Goal: Information Seeking & Learning: Learn about a topic

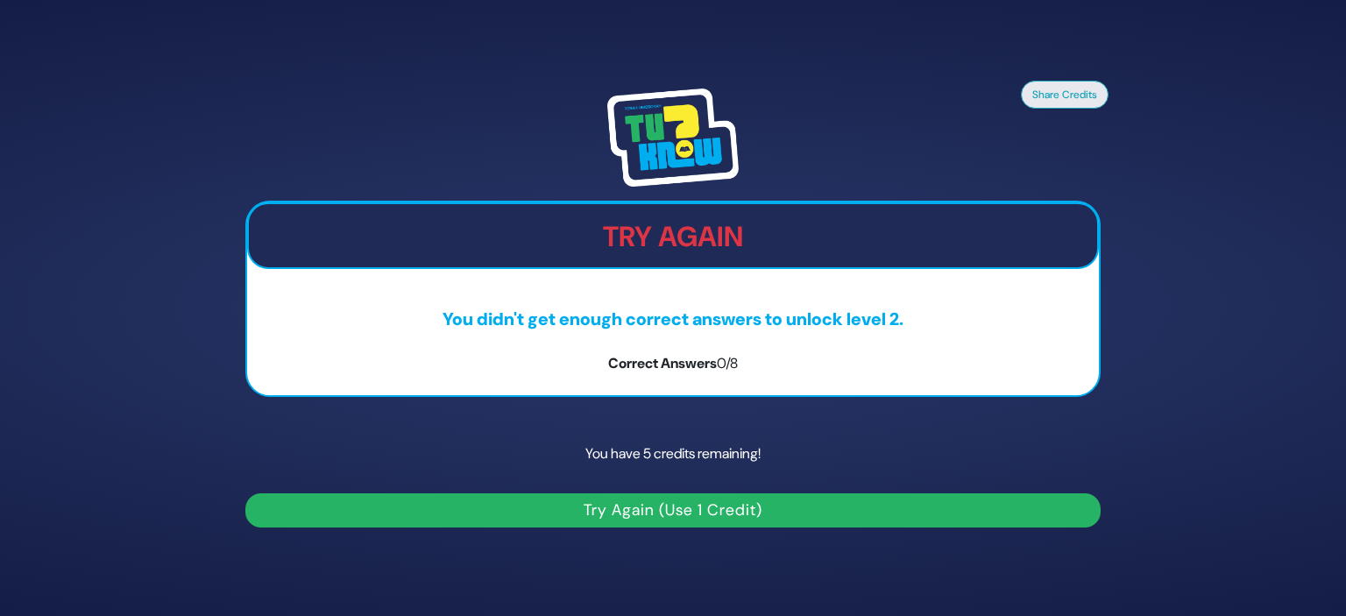
click at [660, 507] on button "Try Again (Use 1 Credit)" at bounding box center [672, 510] width 855 height 34
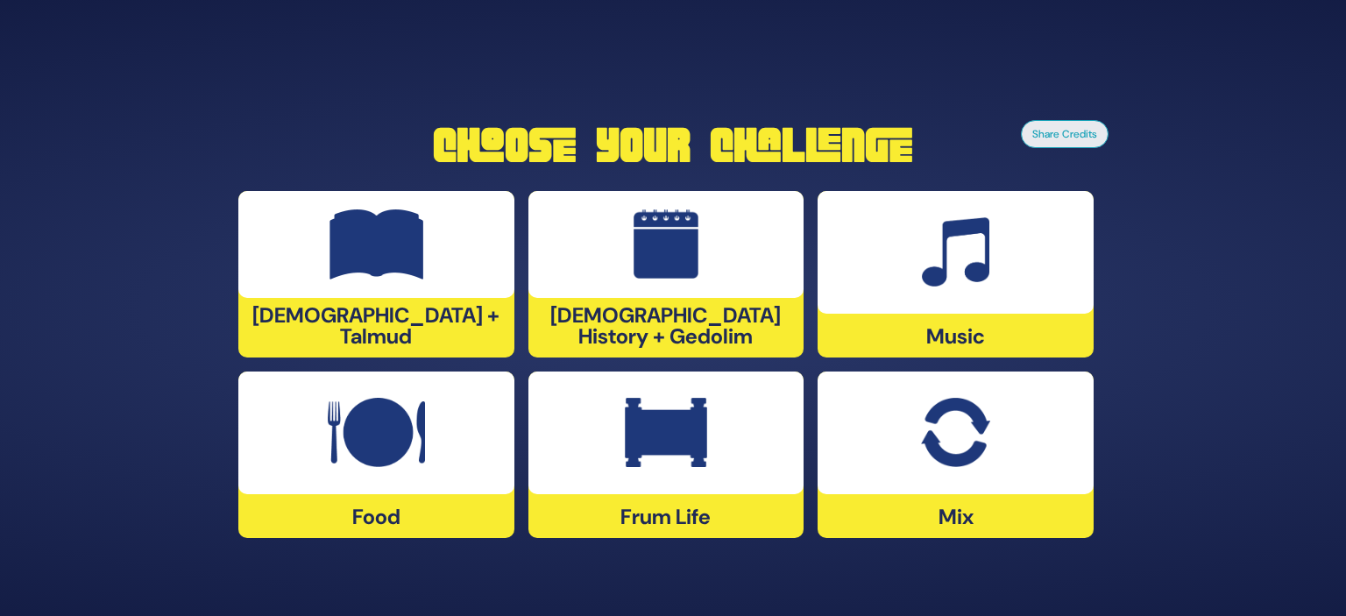
click at [336, 471] on div at bounding box center [376, 433] width 276 height 123
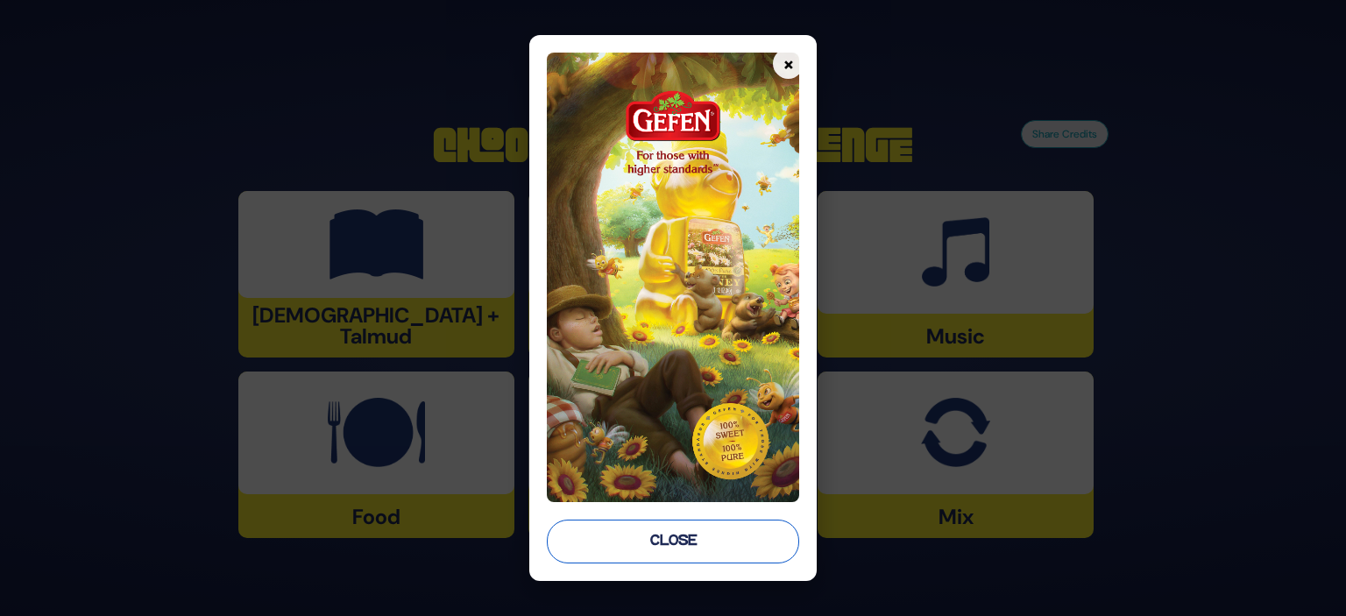
click at [722, 542] on button "Close" at bounding box center [673, 542] width 252 height 44
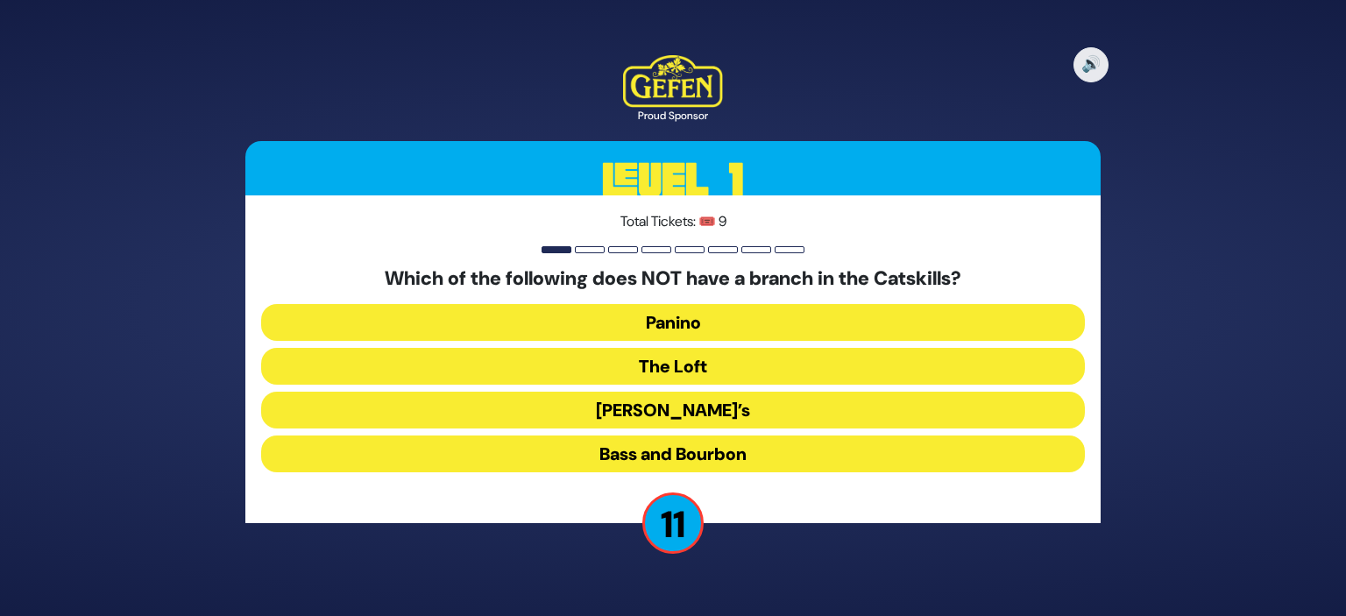
click at [668, 362] on button "The Loft" at bounding box center [673, 366] width 824 height 37
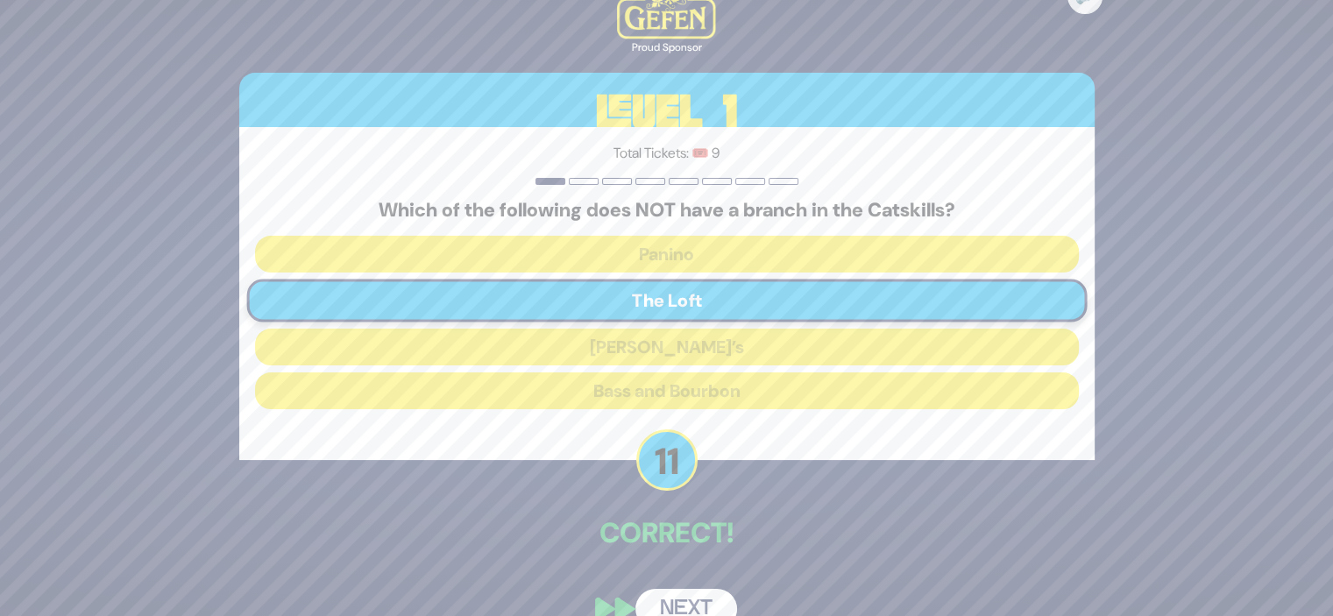
click at [673, 599] on button "Next" at bounding box center [686, 609] width 102 height 40
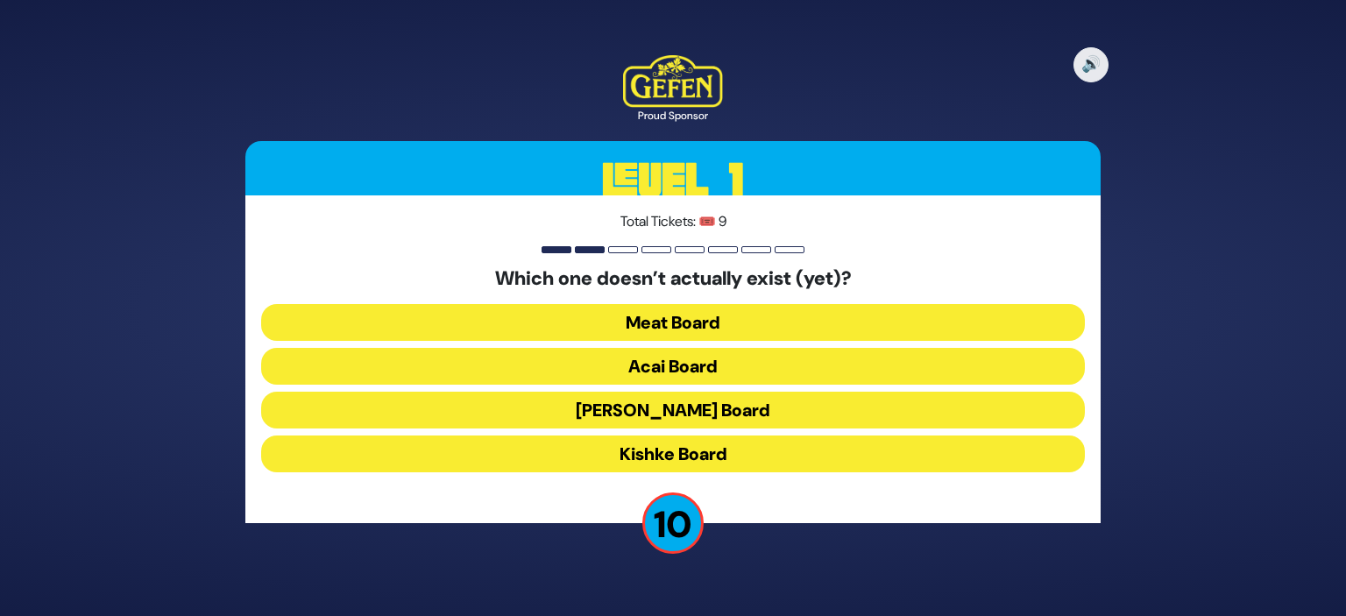
click at [680, 453] on button "Kishke Board" at bounding box center [673, 454] width 824 height 37
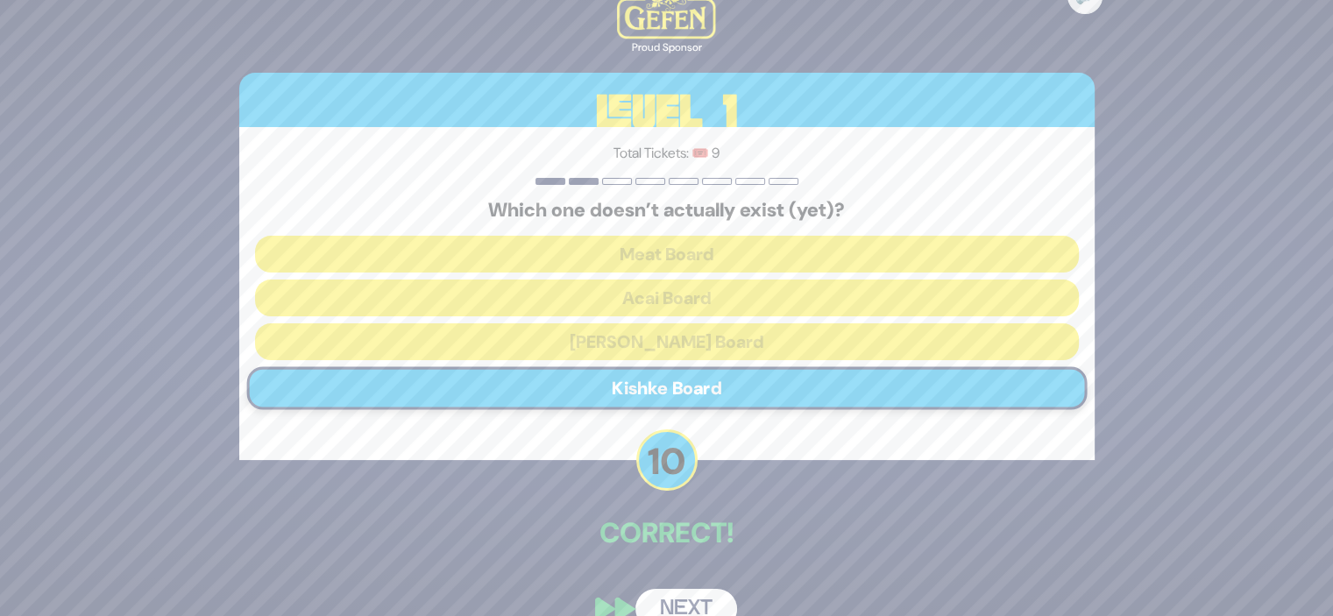
click at [662, 603] on button "Next" at bounding box center [686, 609] width 102 height 40
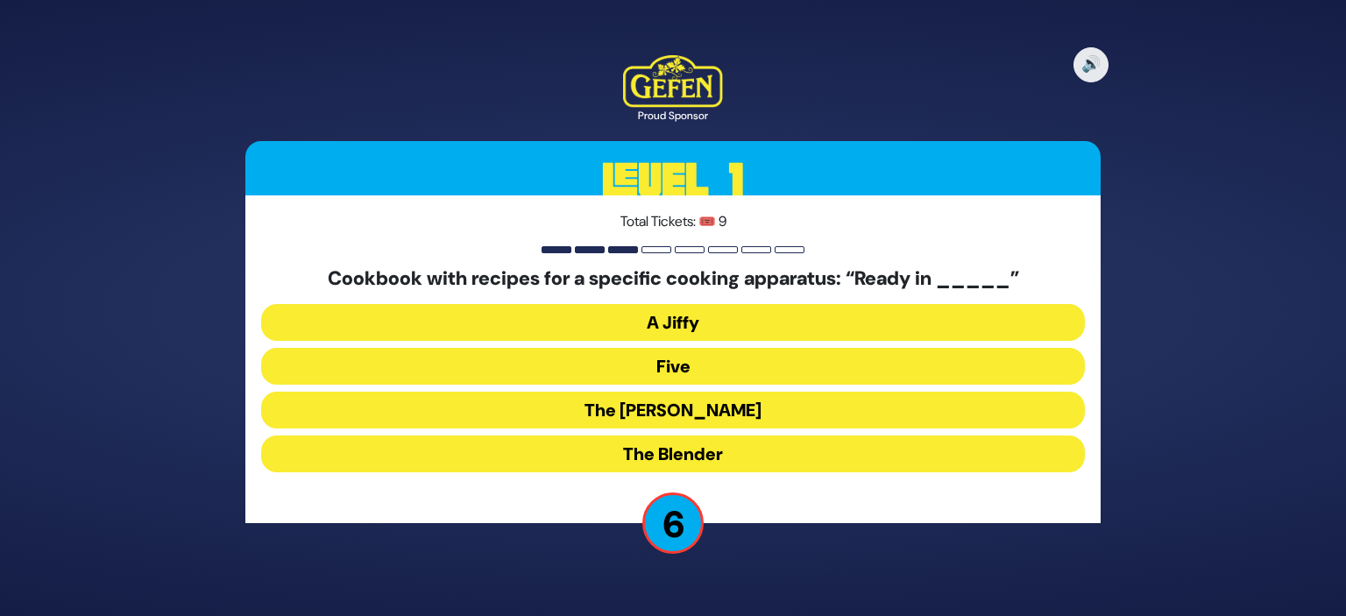
click at [698, 412] on button "The [PERSON_NAME]" at bounding box center [673, 410] width 824 height 37
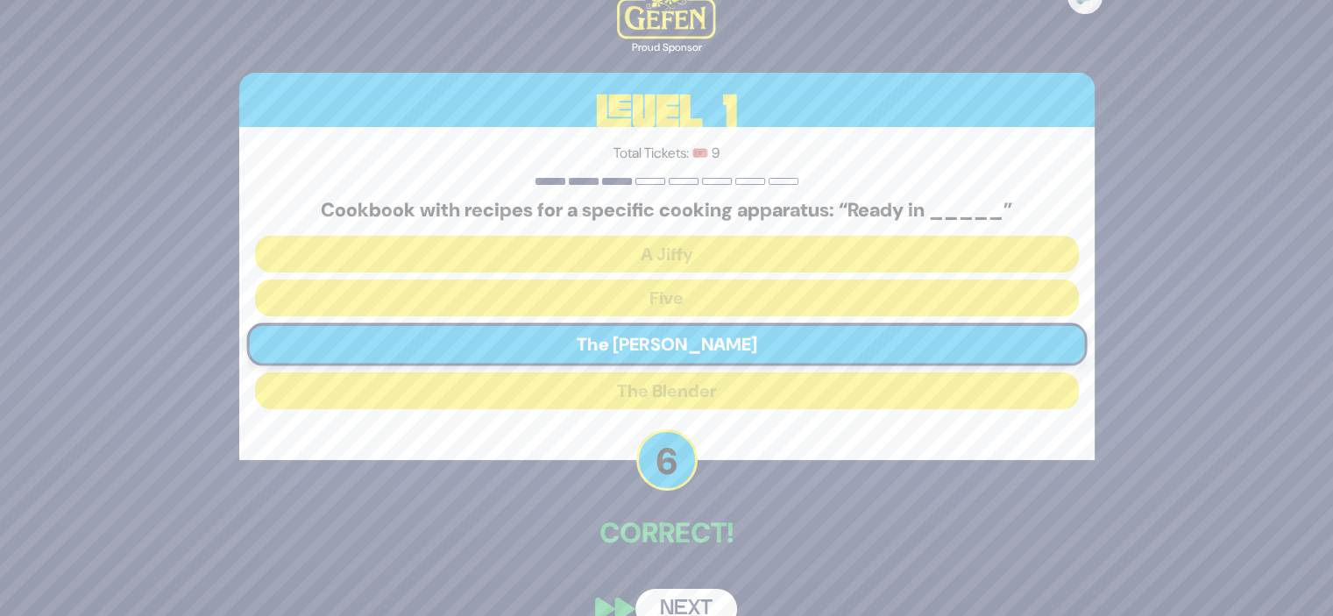
click at [672, 603] on button "Next" at bounding box center [686, 609] width 102 height 40
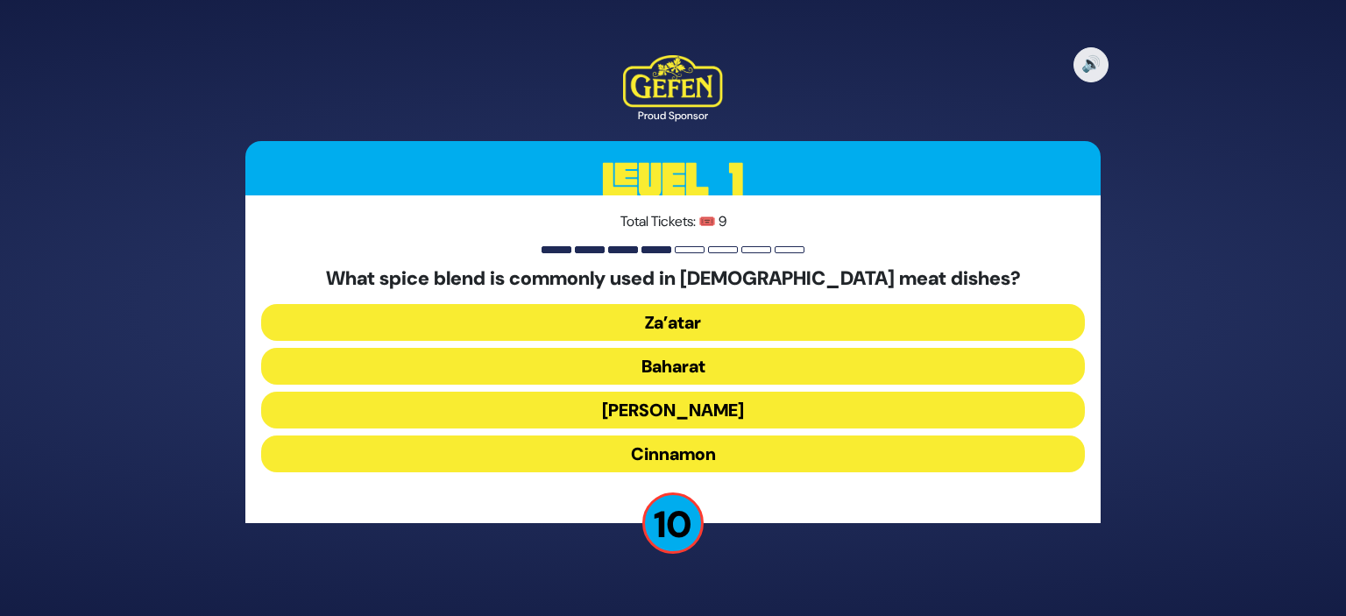
click at [698, 362] on button "Baharat" at bounding box center [673, 366] width 824 height 37
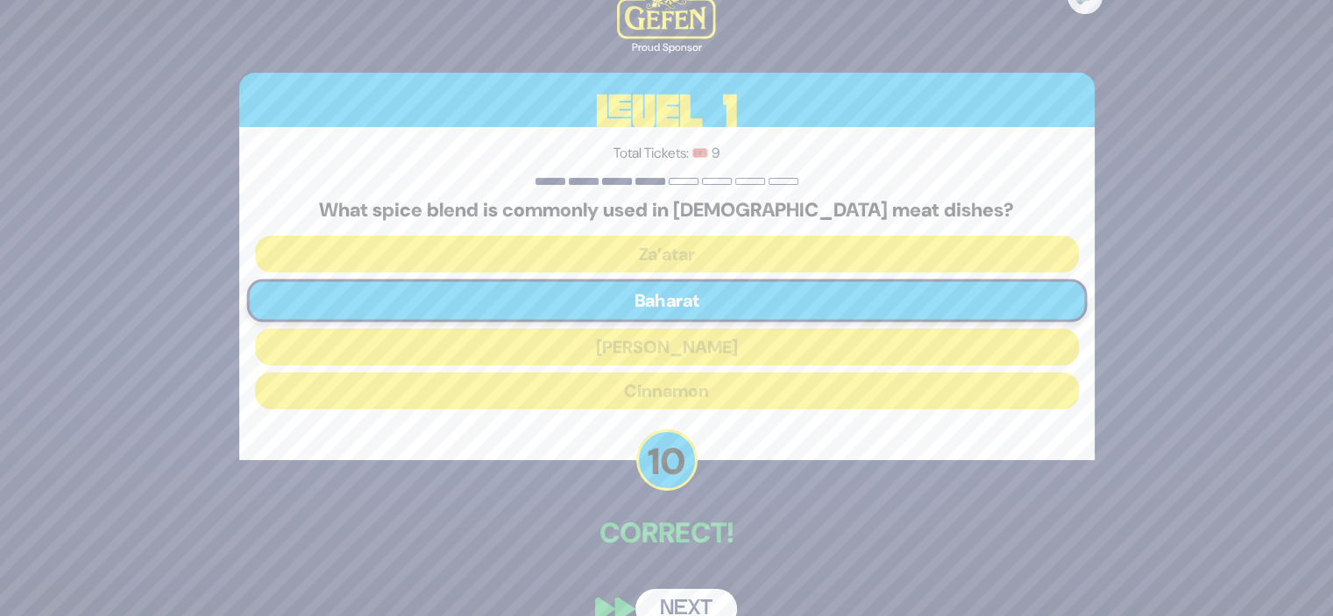
click at [677, 594] on button "Next" at bounding box center [686, 609] width 102 height 40
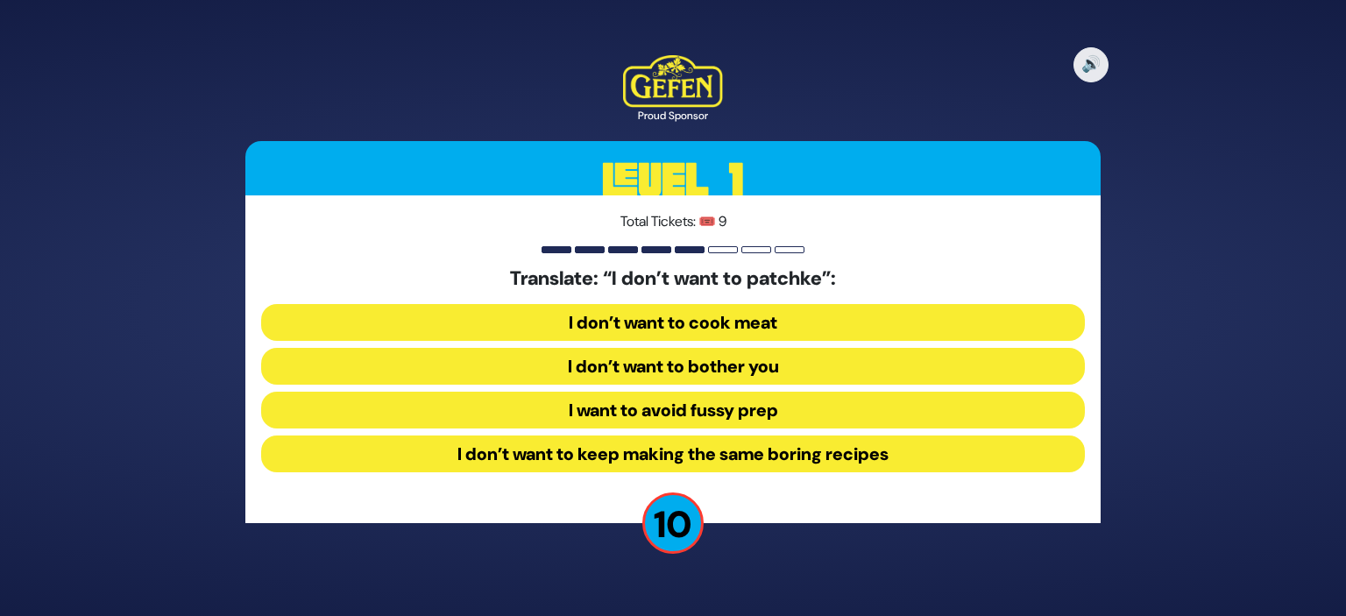
click at [739, 404] on button "I want to avoid fussy prep" at bounding box center [673, 410] width 824 height 37
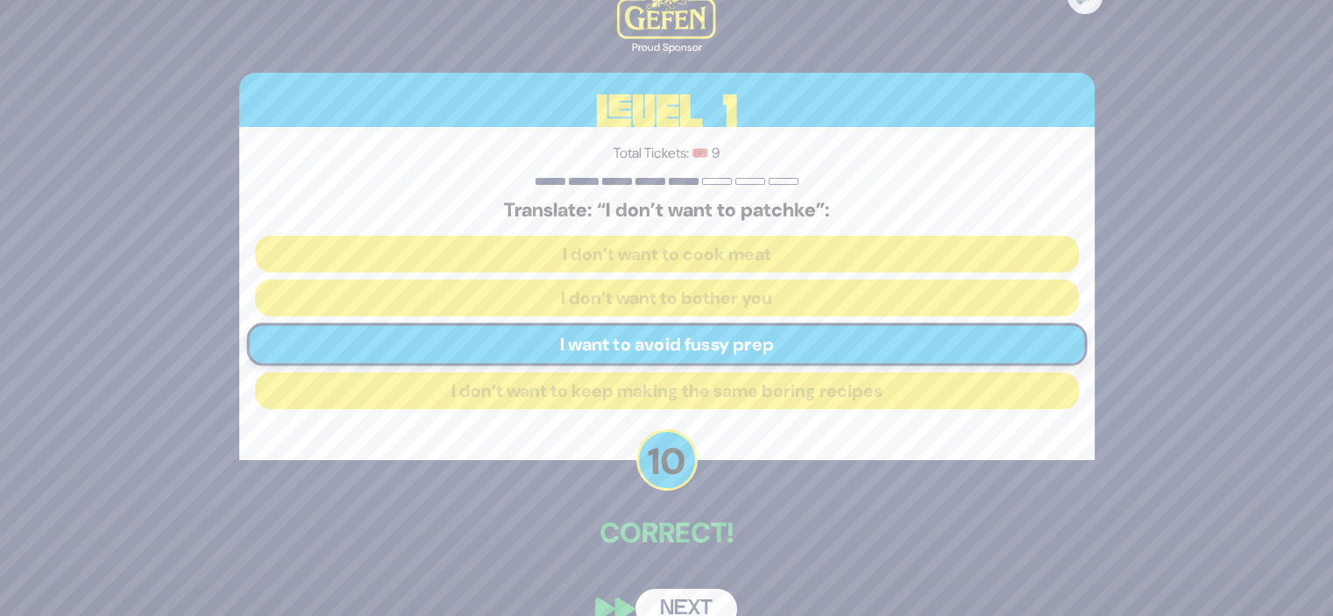
click at [667, 599] on button "Next" at bounding box center [686, 609] width 102 height 40
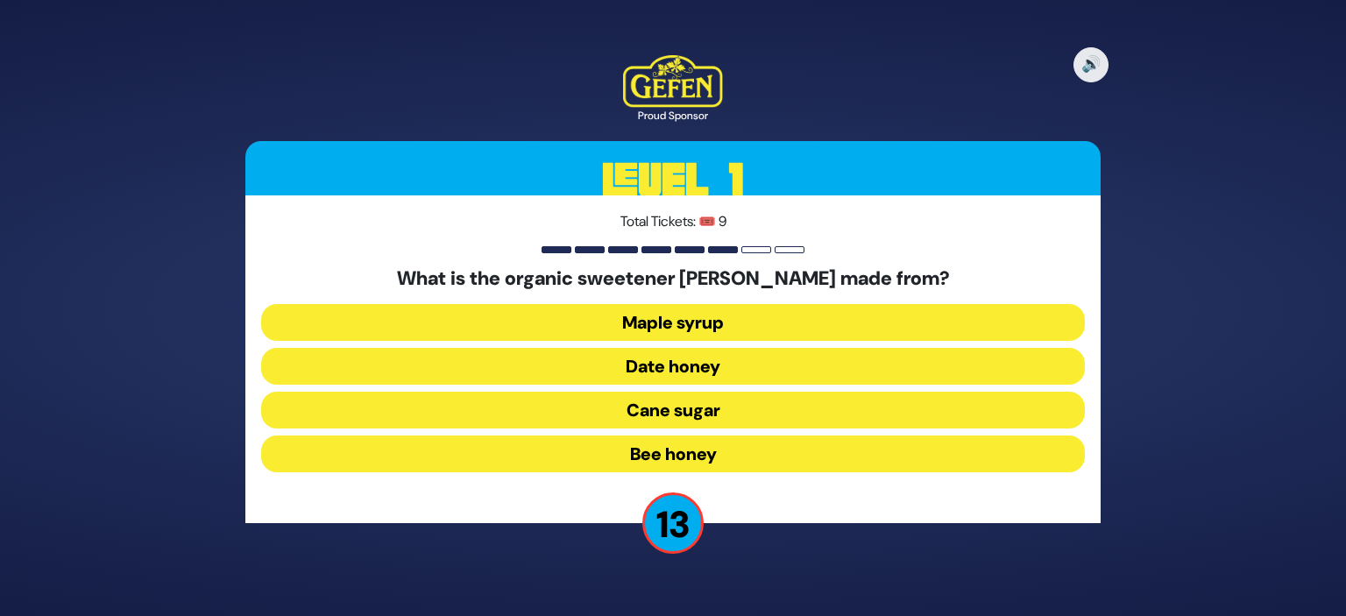
click at [730, 364] on button "Date honey" at bounding box center [673, 366] width 824 height 37
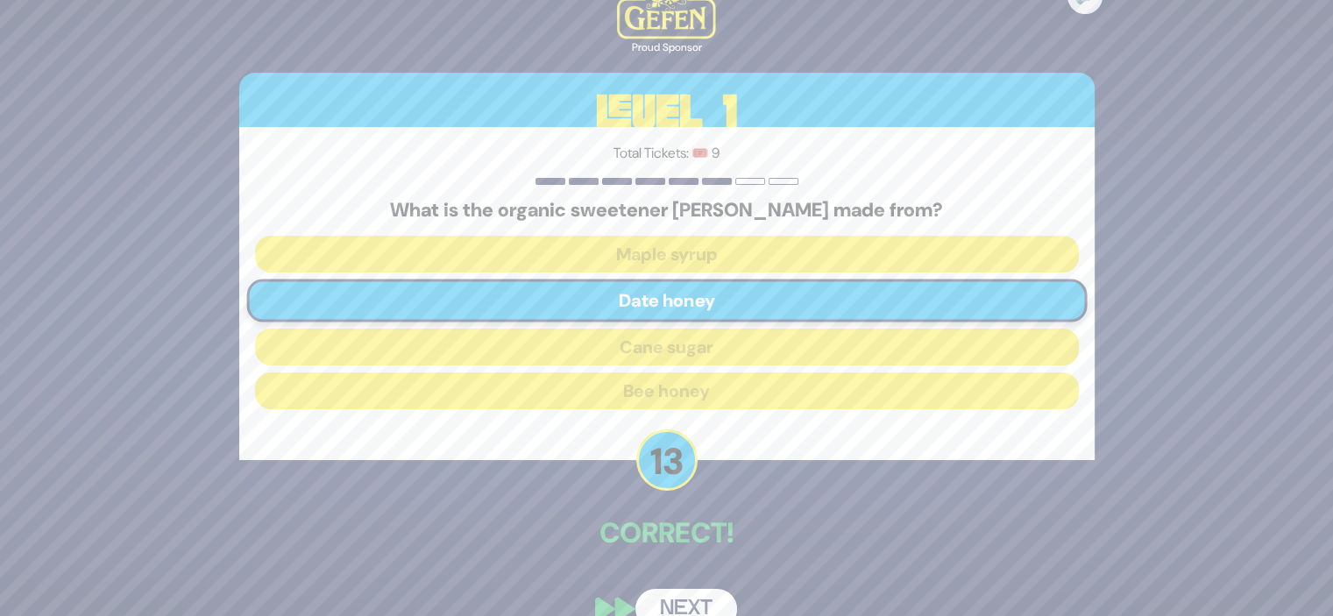
click at [698, 599] on button "Next" at bounding box center [686, 609] width 102 height 40
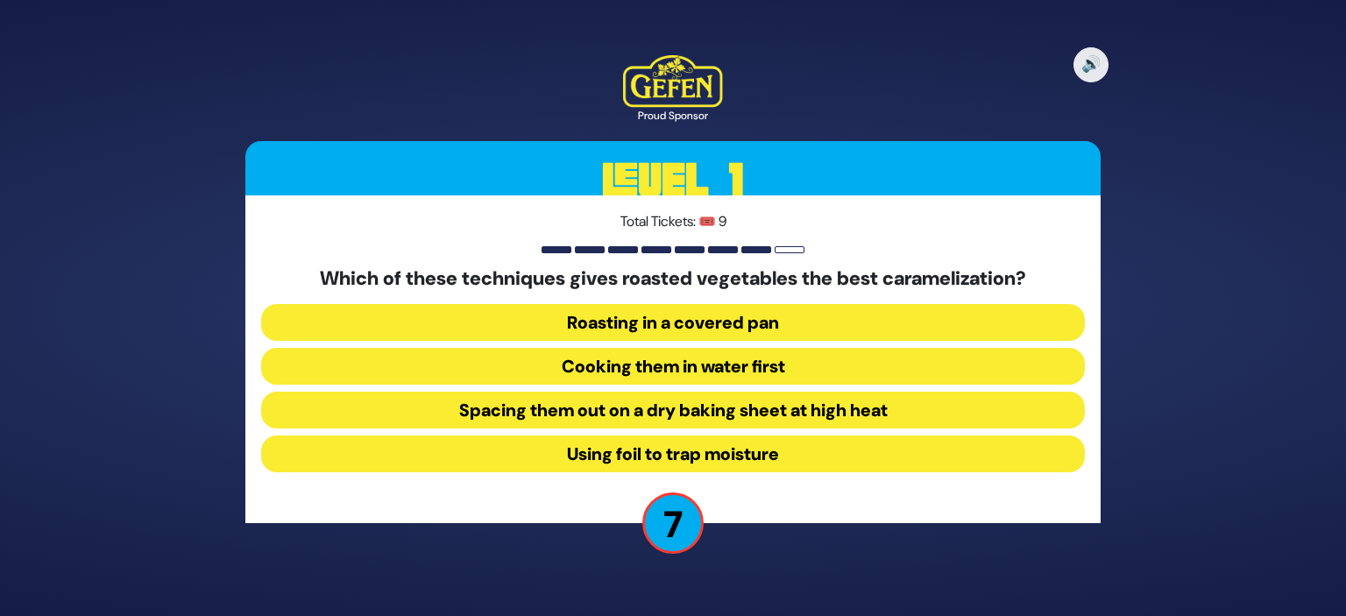
click at [822, 406] on button "Spacing them out on a dry baking sheet at high heat" at bounding box center [673, 410] width 824 height 37
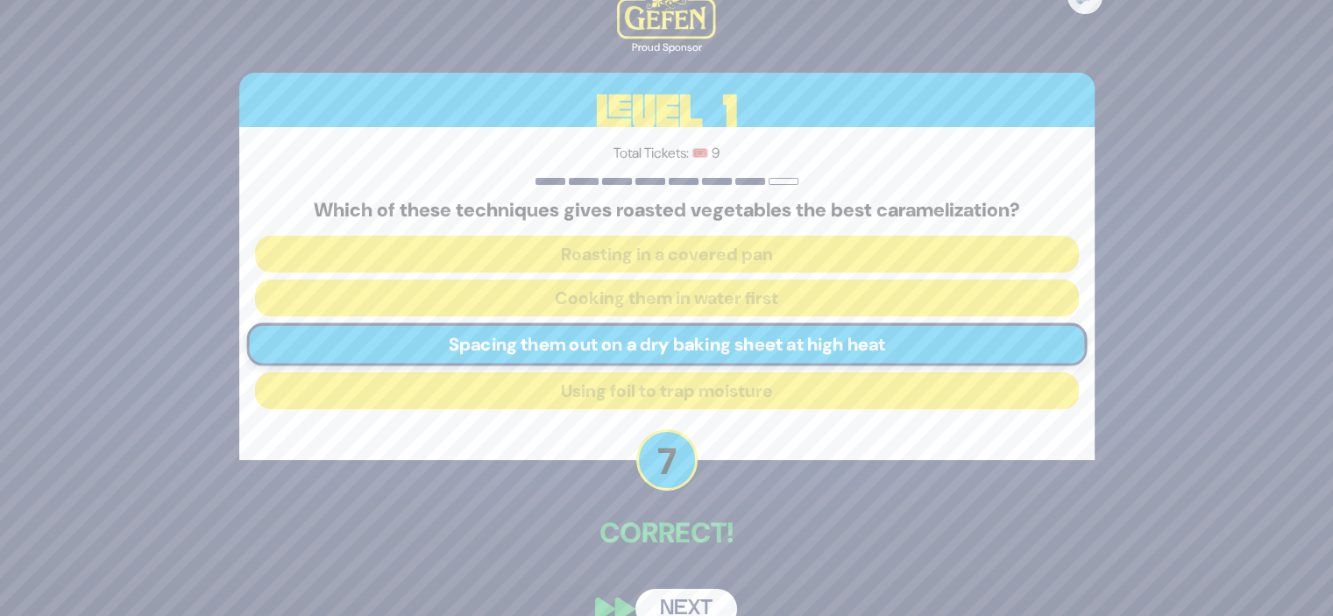
click at [680, 600] on button "Next" at bounding box center [686, 609] width 102 height 40
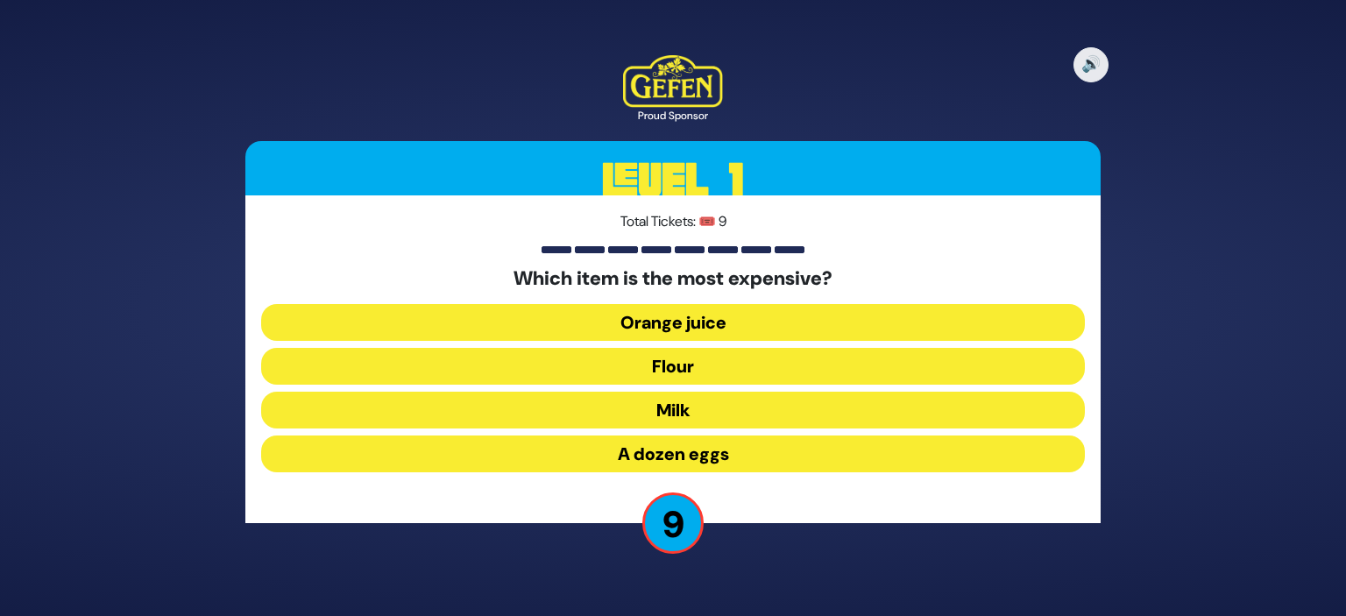
click at [715, 327] on button "Orange juice" at bounding box center [673, 322] width 824 height 37
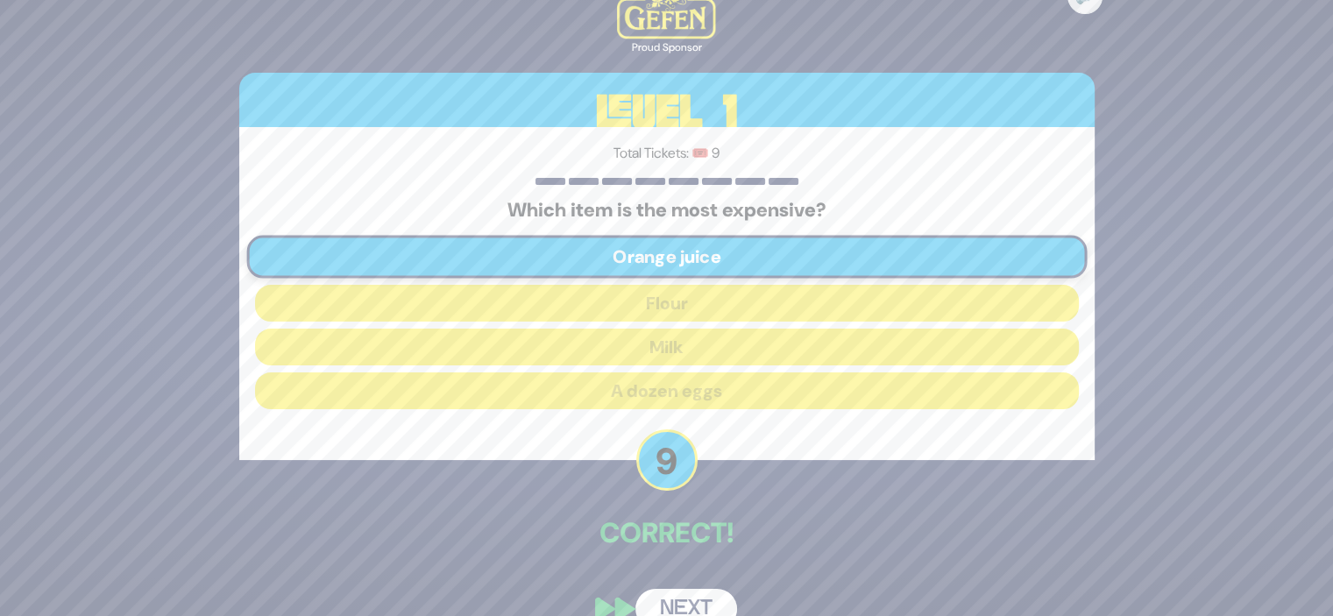
click at [684, 597] on button "Next" at bounding box center [686, 609] width 102 height 40
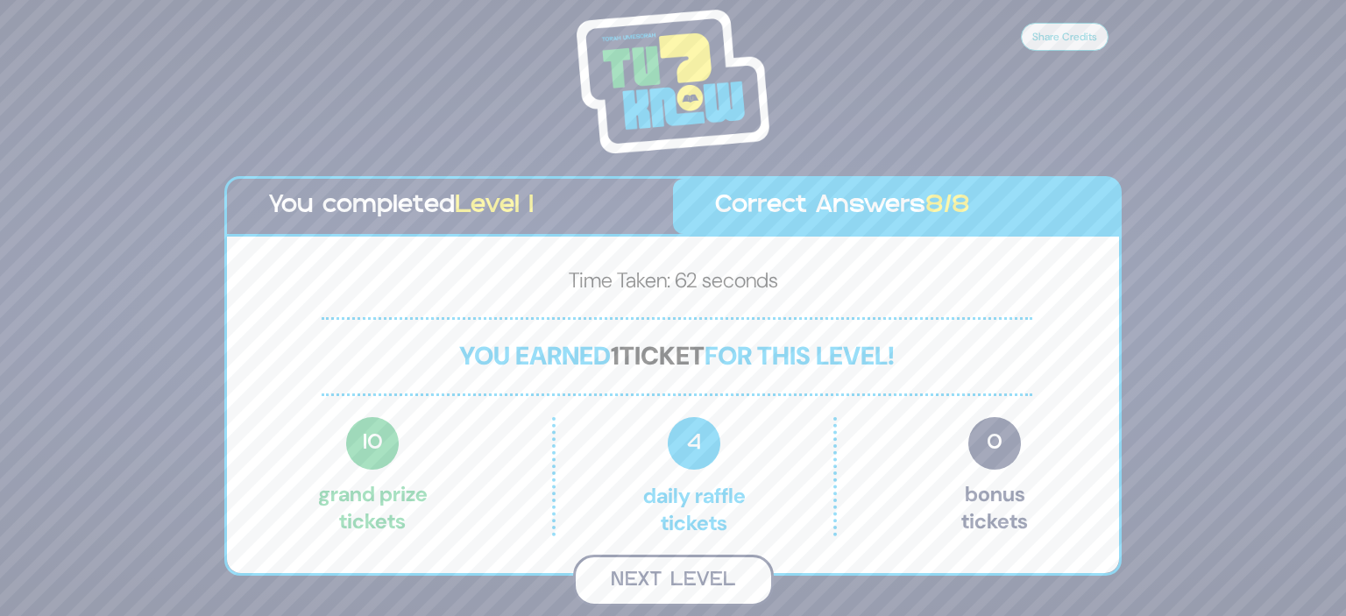
click at [666, 570] on button "Next Level" at bounding box center [673, 581] width 201 height 52
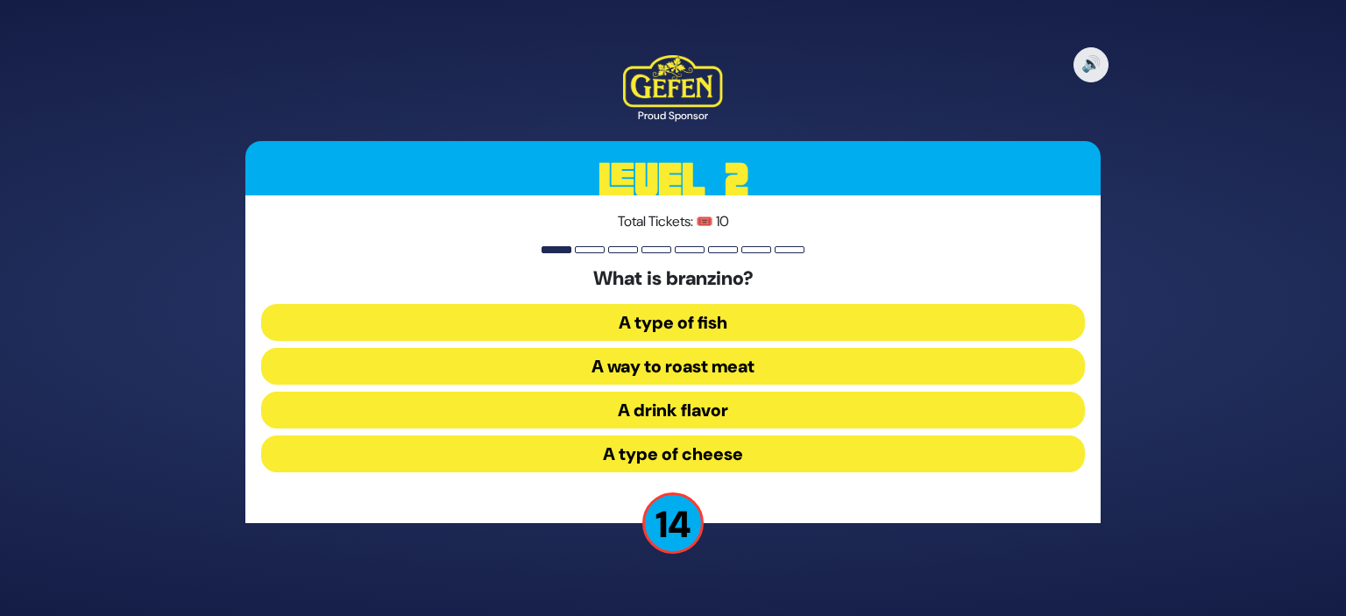
click at [692, 314] on button "A type of fish" at bounding box center [673, 322] width 824 height 37
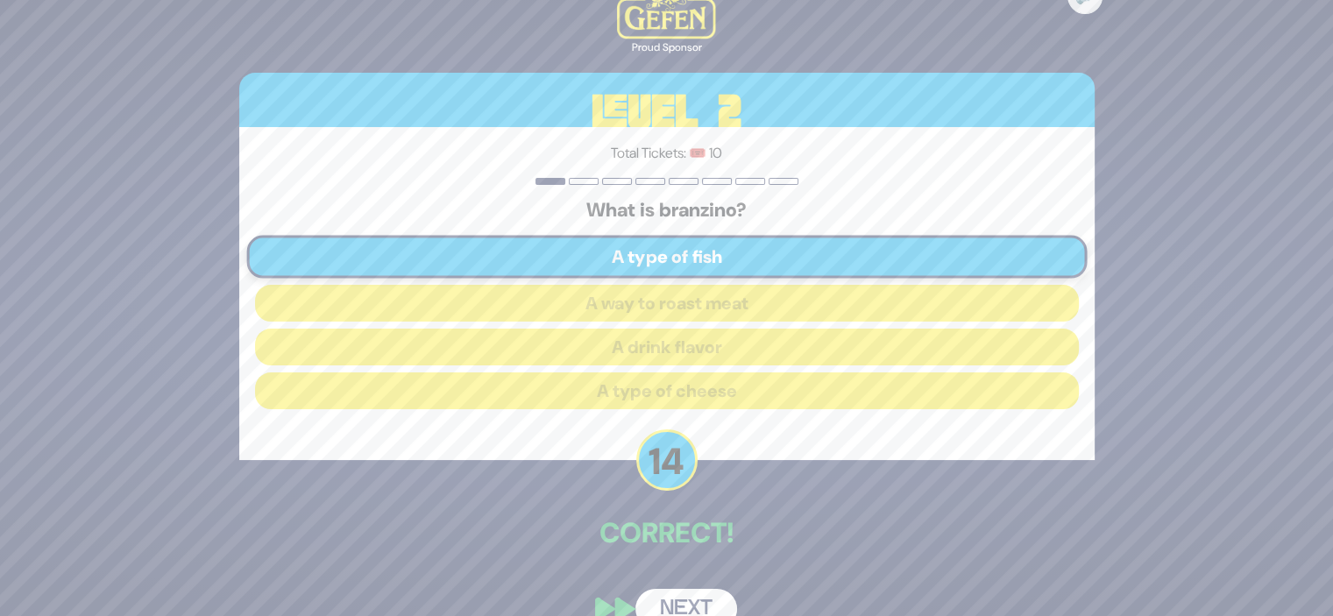
click at [685, 600] on button "Next" at bounding box center [686, 609] width 102 height 40
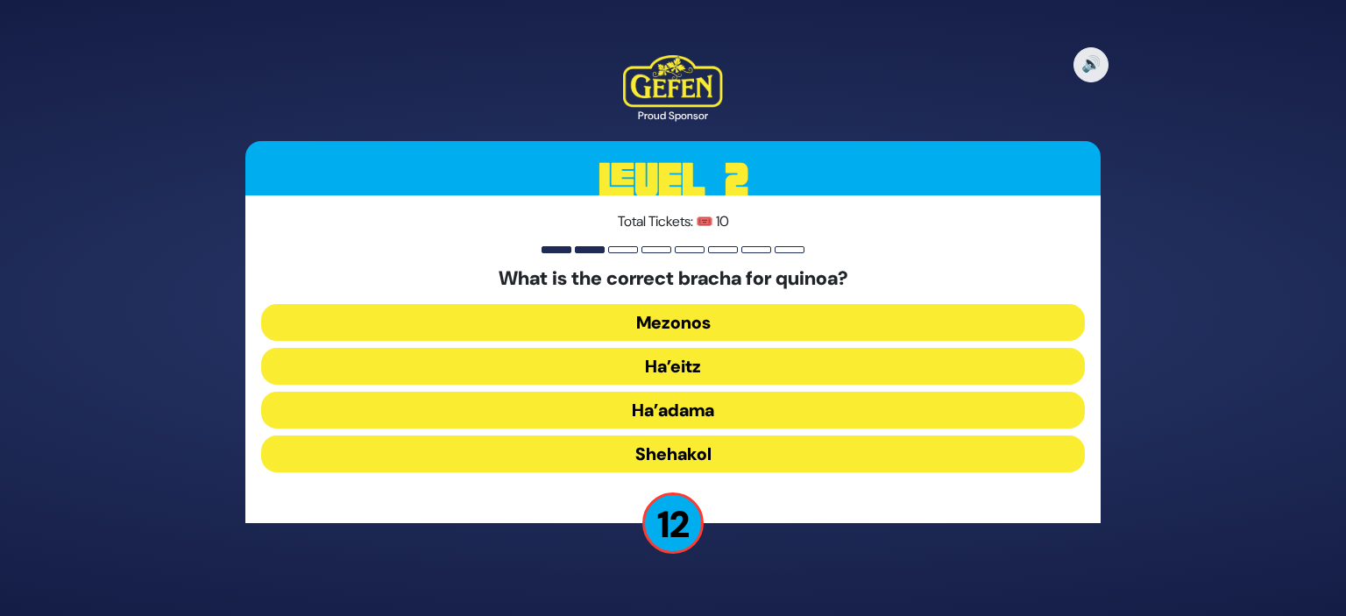
click at [706, 403] on button "Ha’adama" at bounding box center [673, 410] width 824 height 37
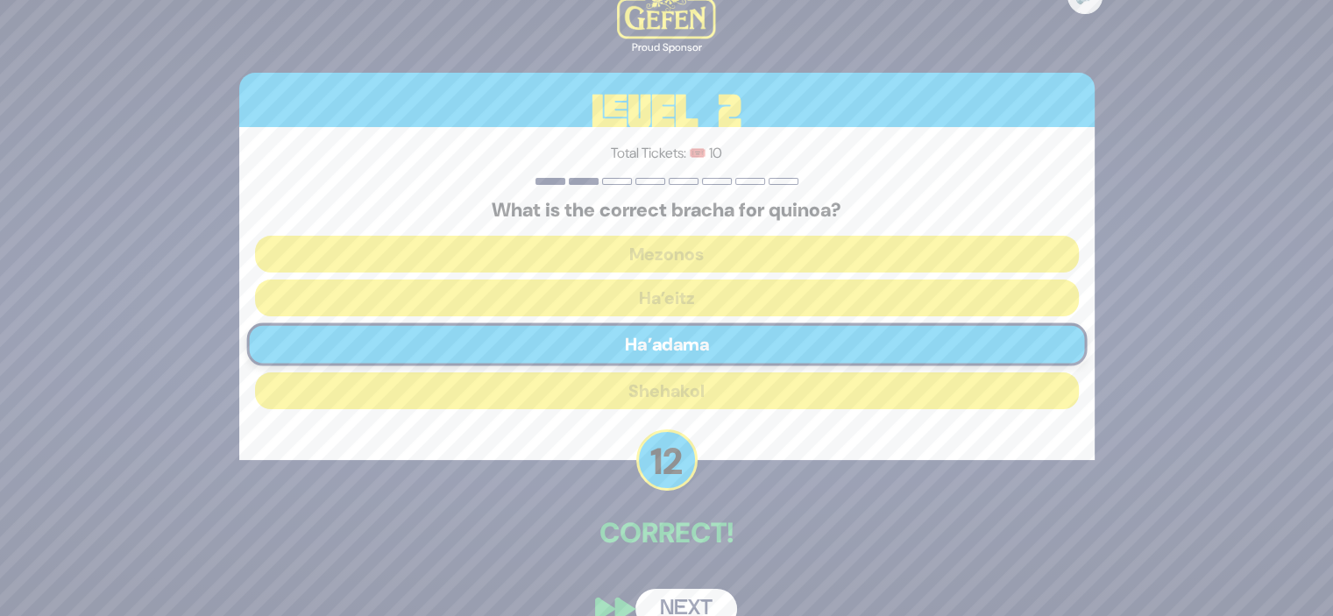
click at [674, 599] on button "Next" at bounding box center [686, 609] width 102 height 40
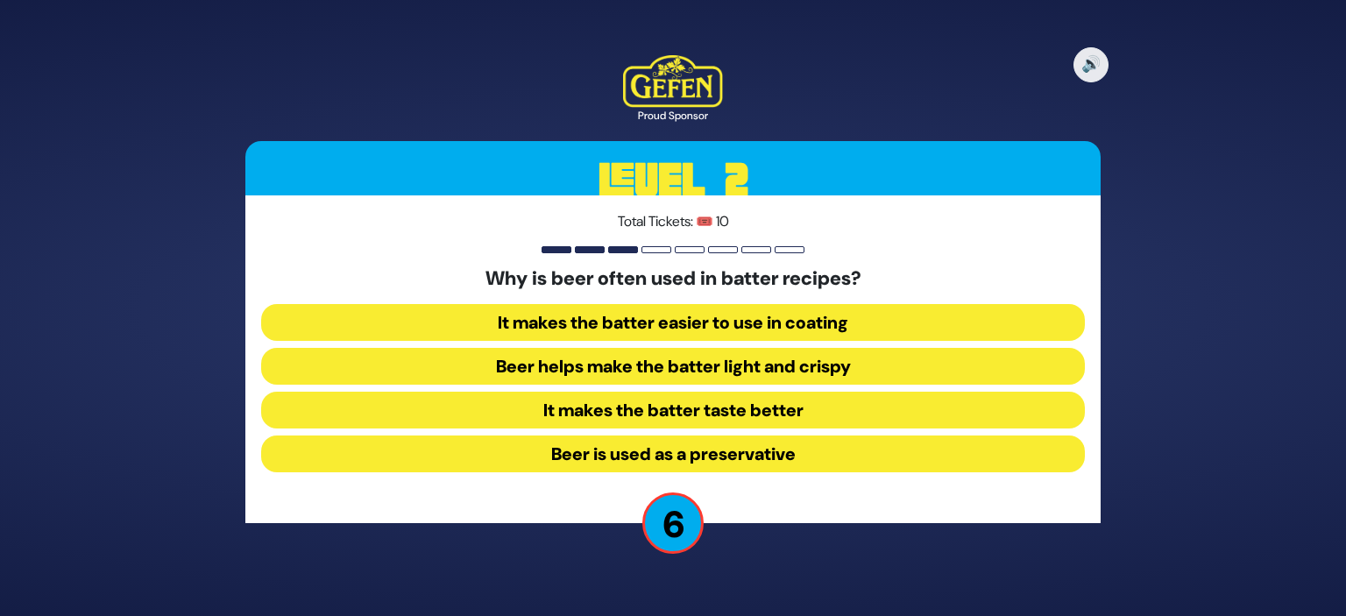
click at [707, 318] on button "It makes the batter easier to use in coating" at bounding box center [673, 322] width 824 height 37
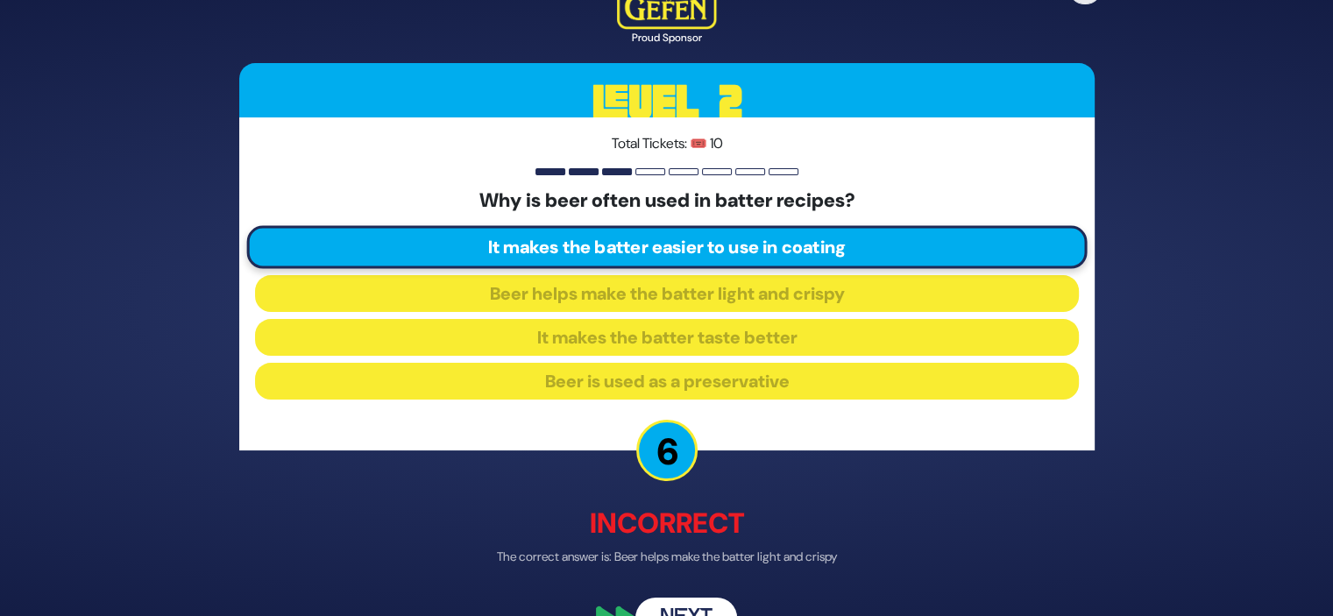
click at [684, 605] on button "Next" at bounding box center [686, 619] width 102 height 40
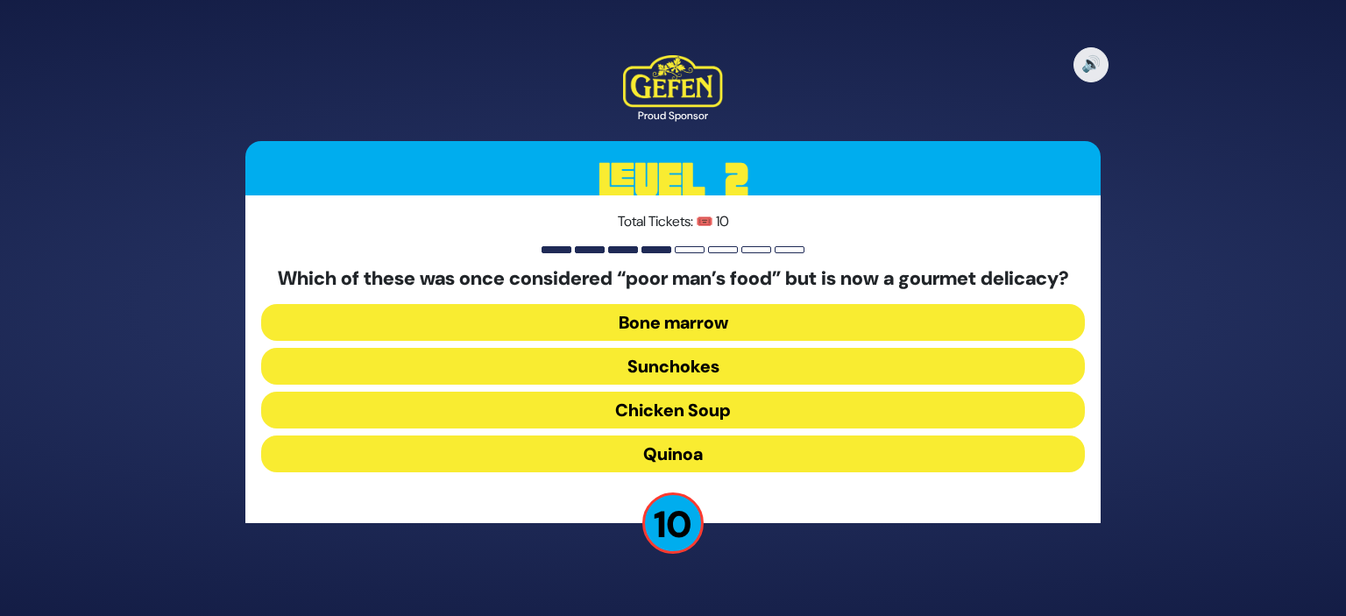
click at [683, 328] on button "Bone marrow" at bounding box center [673, 322] width 824 height 37
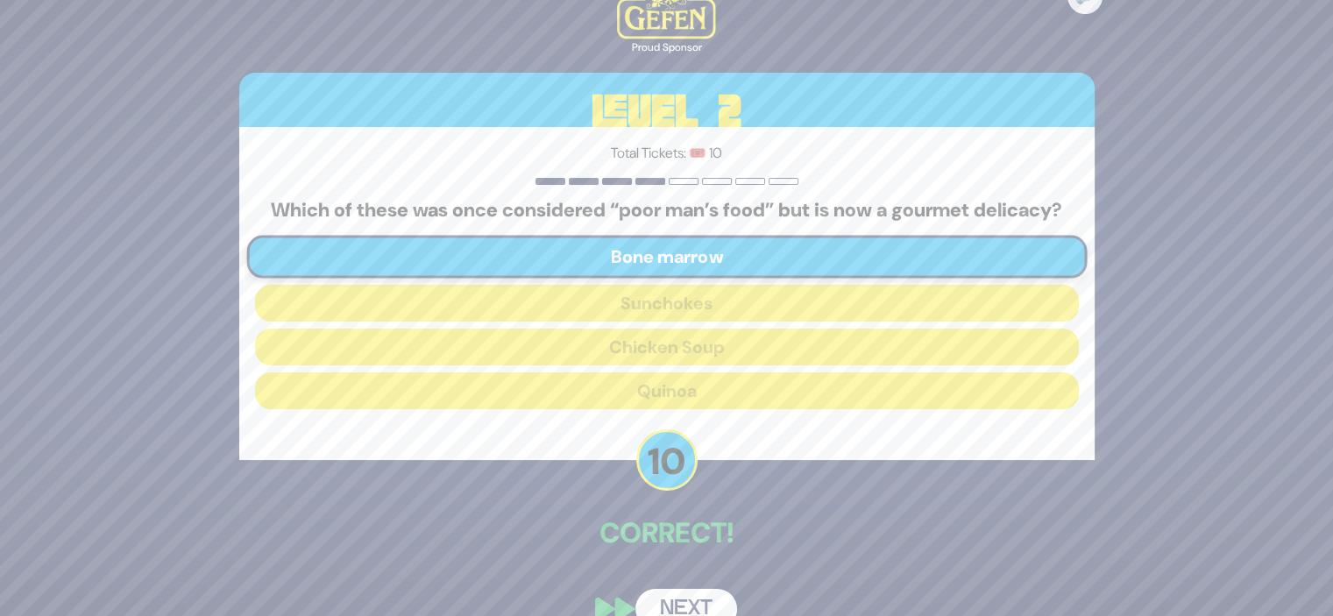
click at [675, 600] on button "Next" at bounding box center [686, 609] width 102 height 40
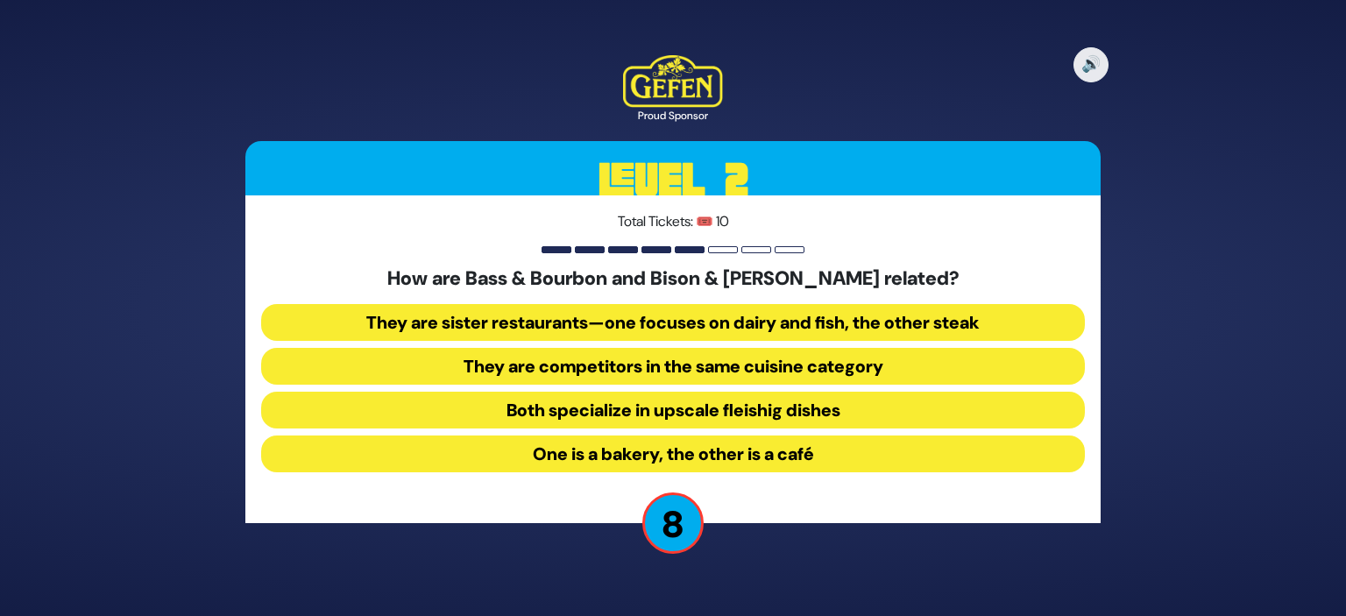
click at [768, 325] on button "They are sister restaurants—one focuses on dairy and fish, the other steak" at bounding box center [673, 322] width 824 height 37
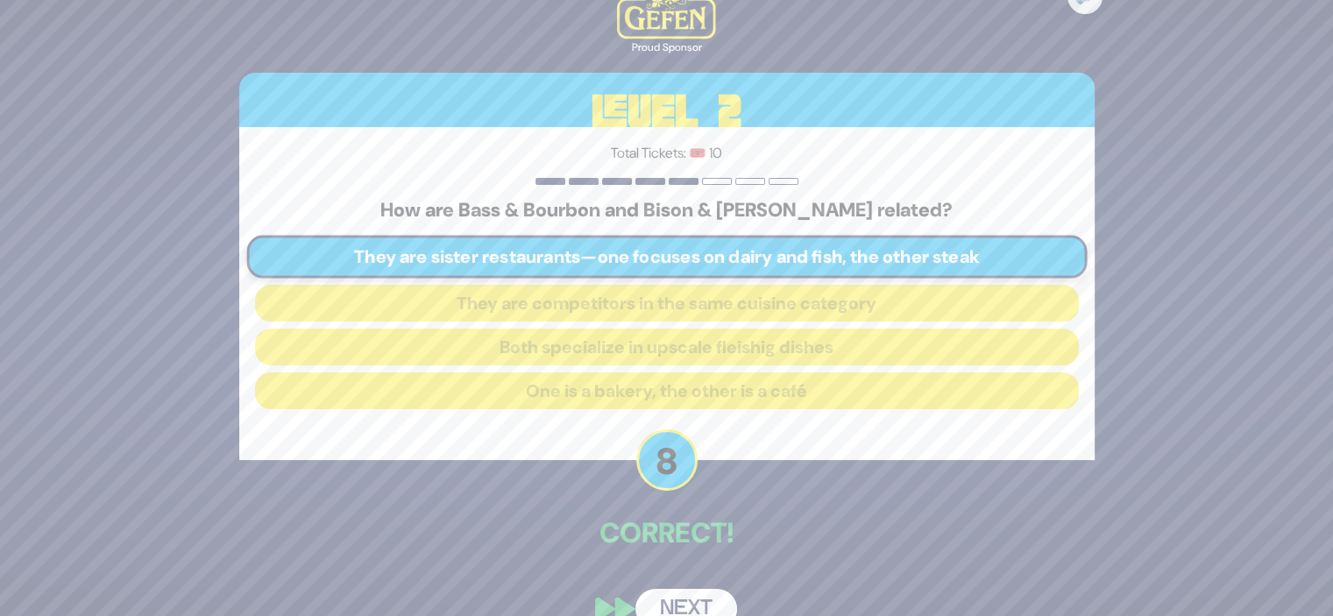
click at [681, 599] on button "Next" at bounding box center [686, 609] width 102 height 40
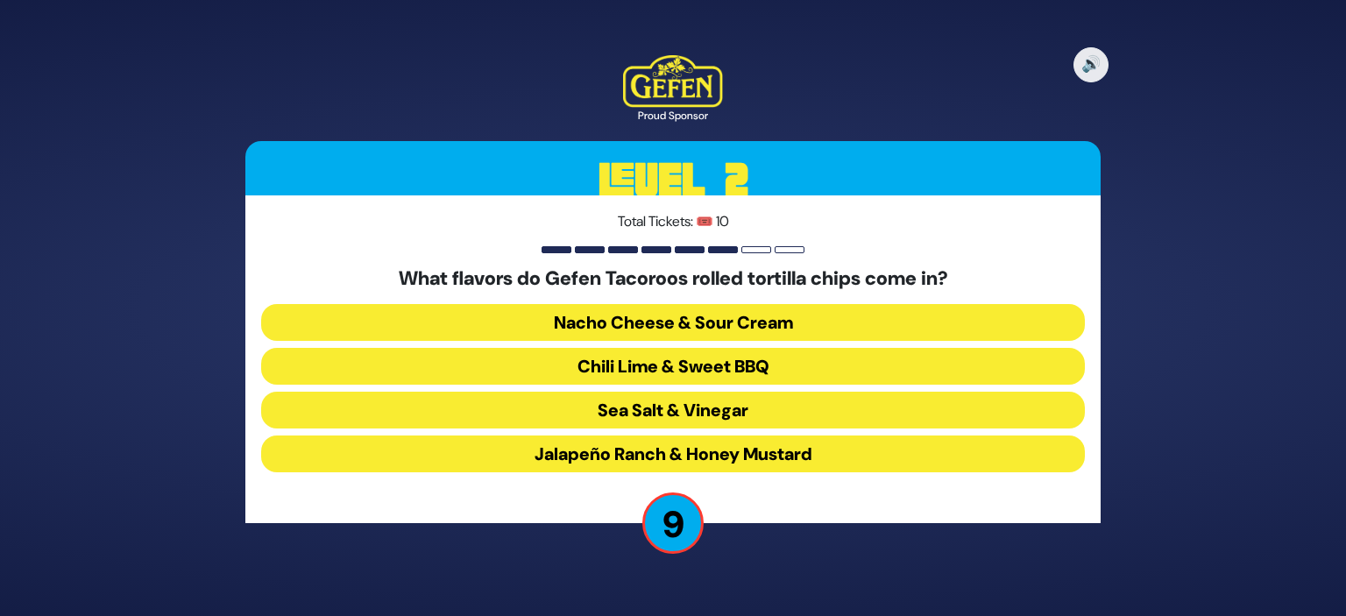
click at [712, 362] on button "Chili Lime & Sweet BBQ" at bounding box center [673, 366] width 824 height 37
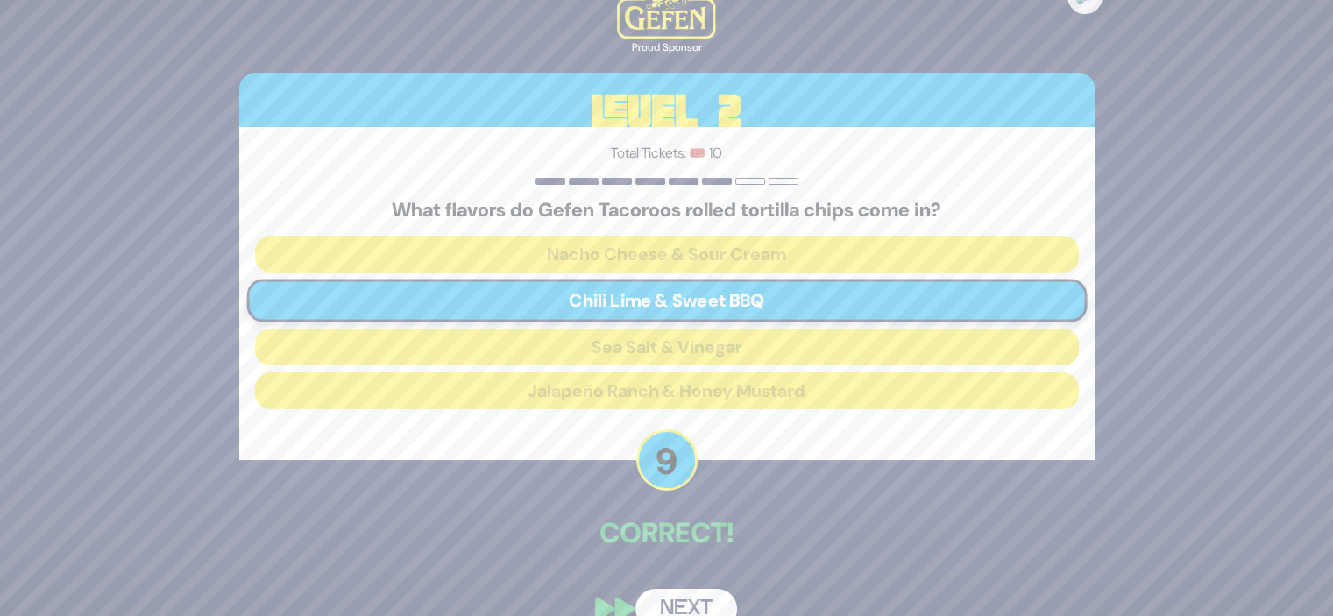
click at [680, 599] on button "Next" at bounding box center [686, 609] width 102 height 40
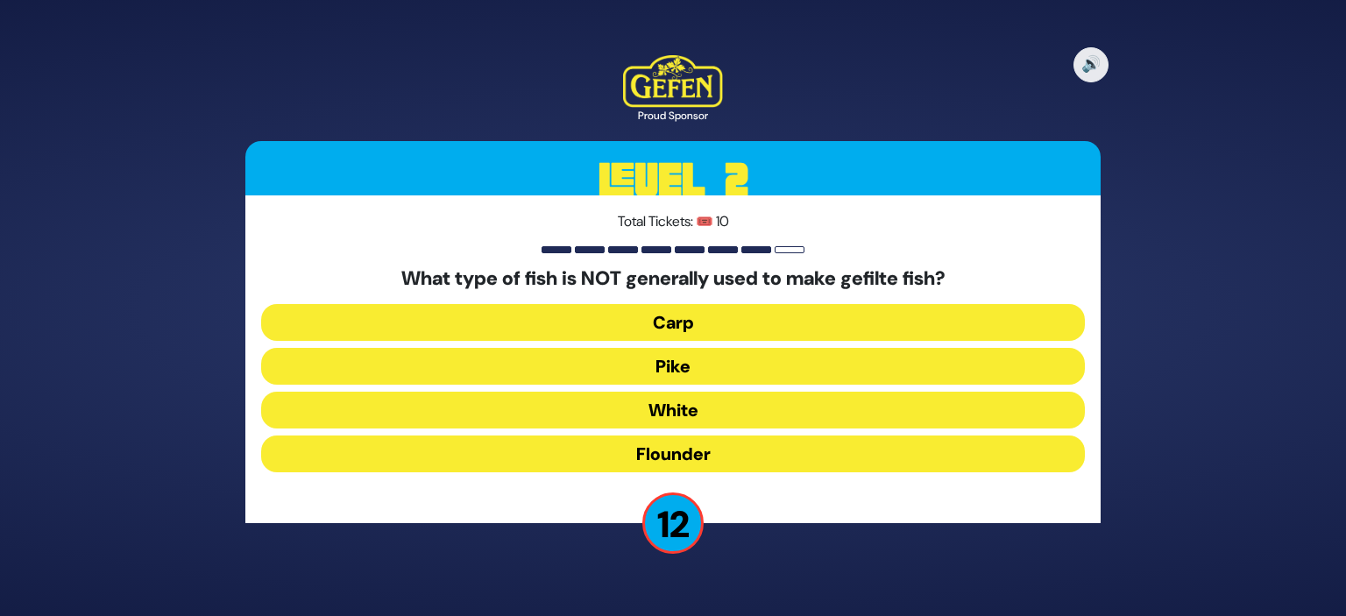
click at [723, 455] on button "Flounder" at bounding box center [673, 454] width 824 height 37
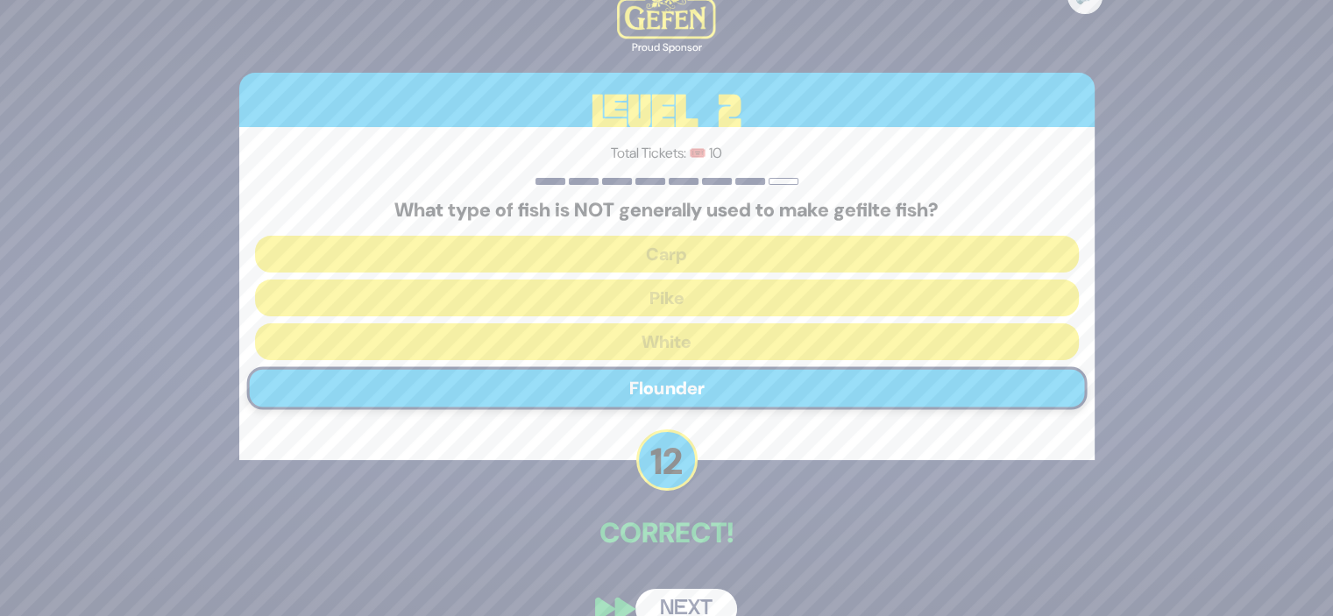
click at [685, 600] on button "Next" at bounding box center [686, 609] width 102 height 40
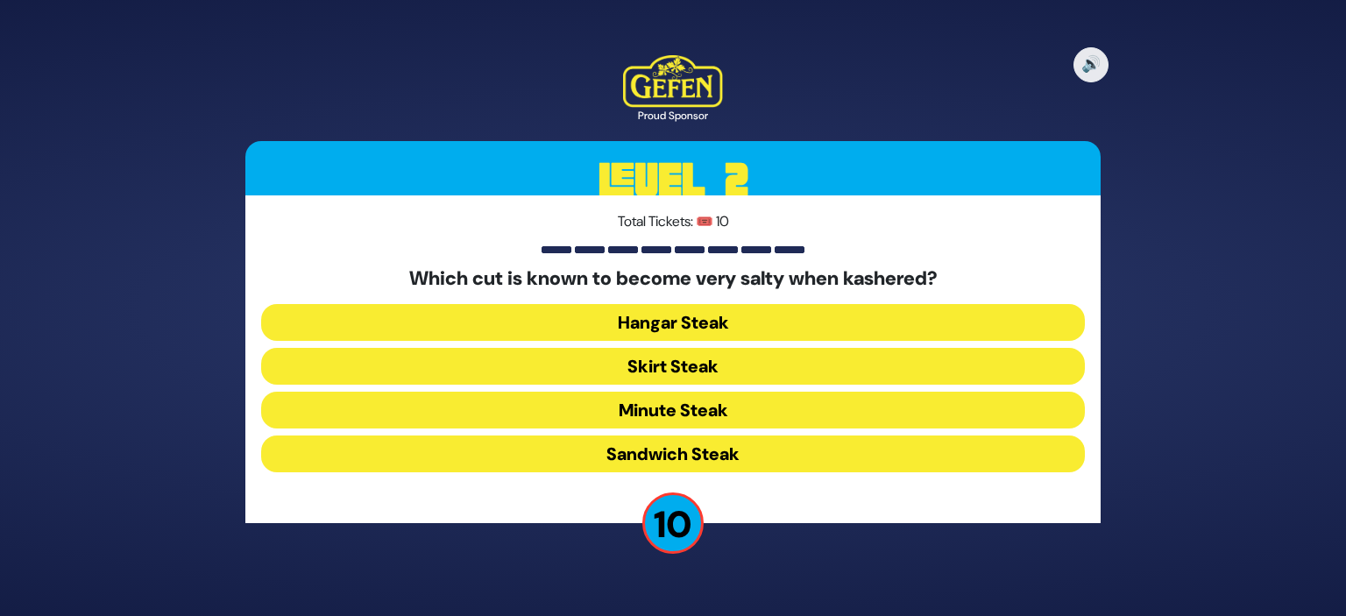
click at [694, 364] on button "Skirt Steak" at bounding box center [673, 366] width 824 height 37
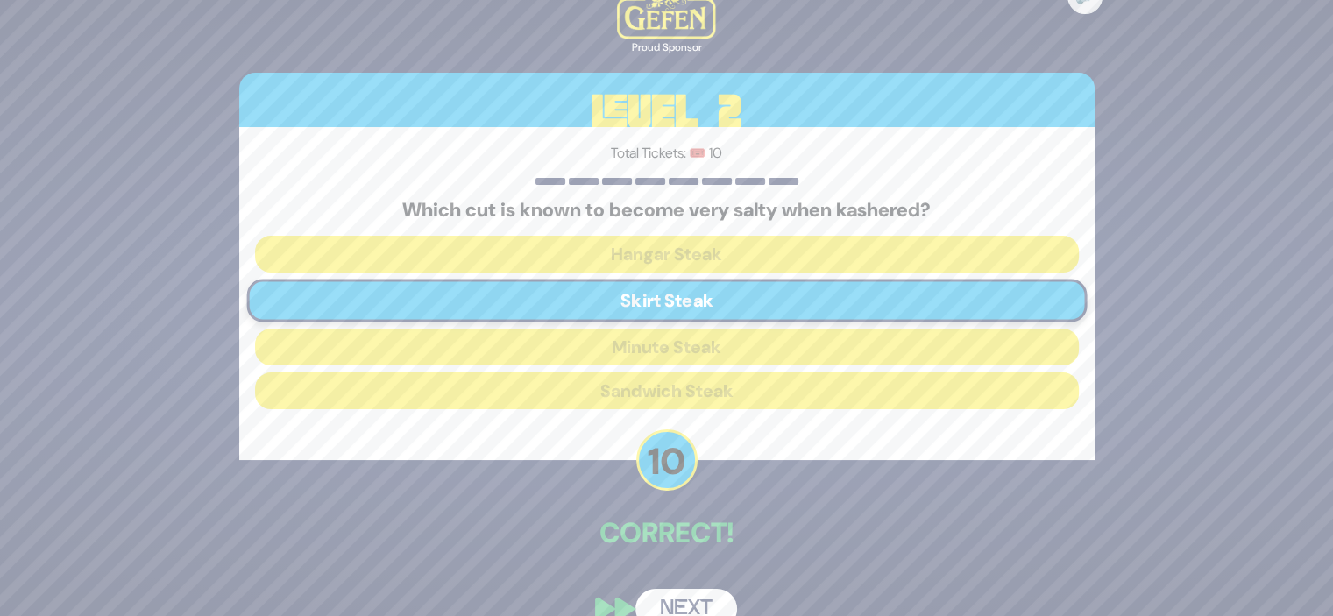
click at [684, 598] on button "Next" at bounding box center [686, 609] width 102 height 40
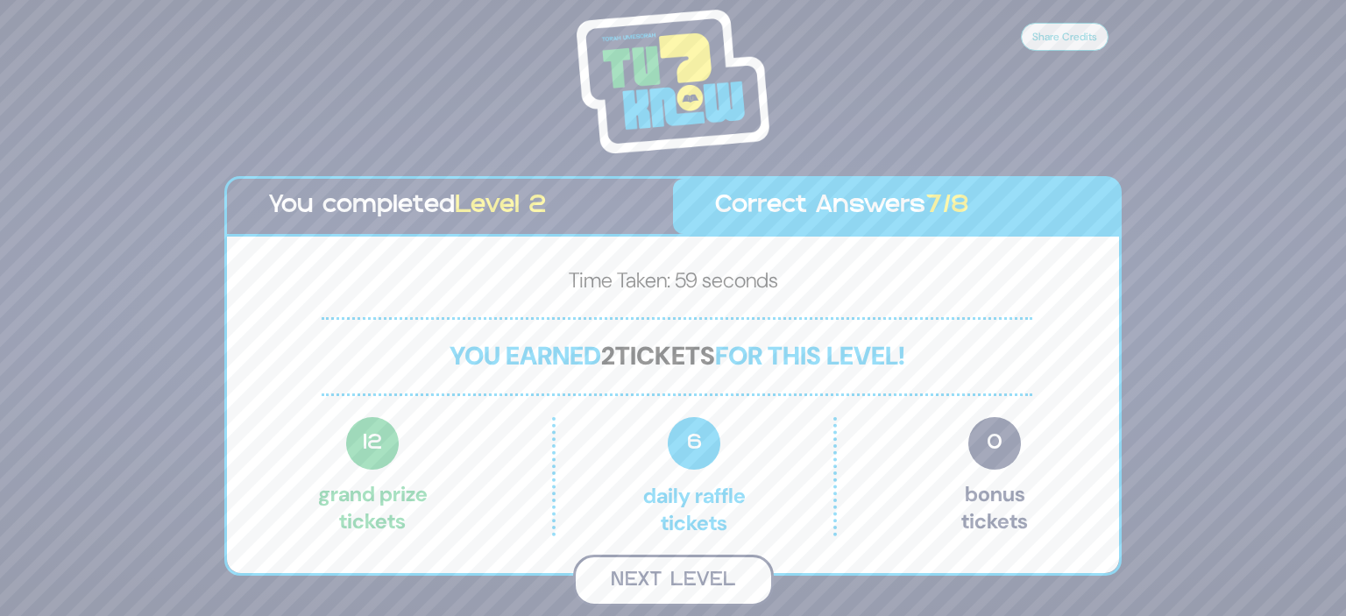
click at [684, 581] on button "Next Level" at bounding box center [673, 581] width 201 height 52
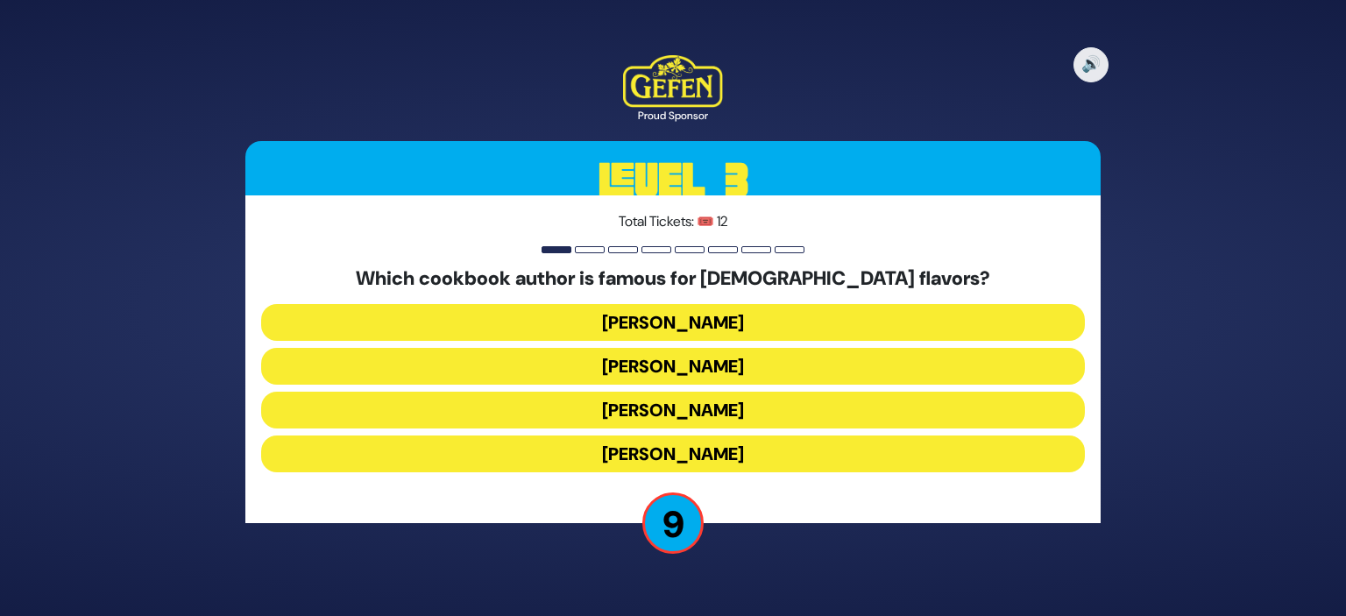
click at [780, 459] on button "[PERSON_NAME]" at bounding box center [673, 454] width 824 height 37
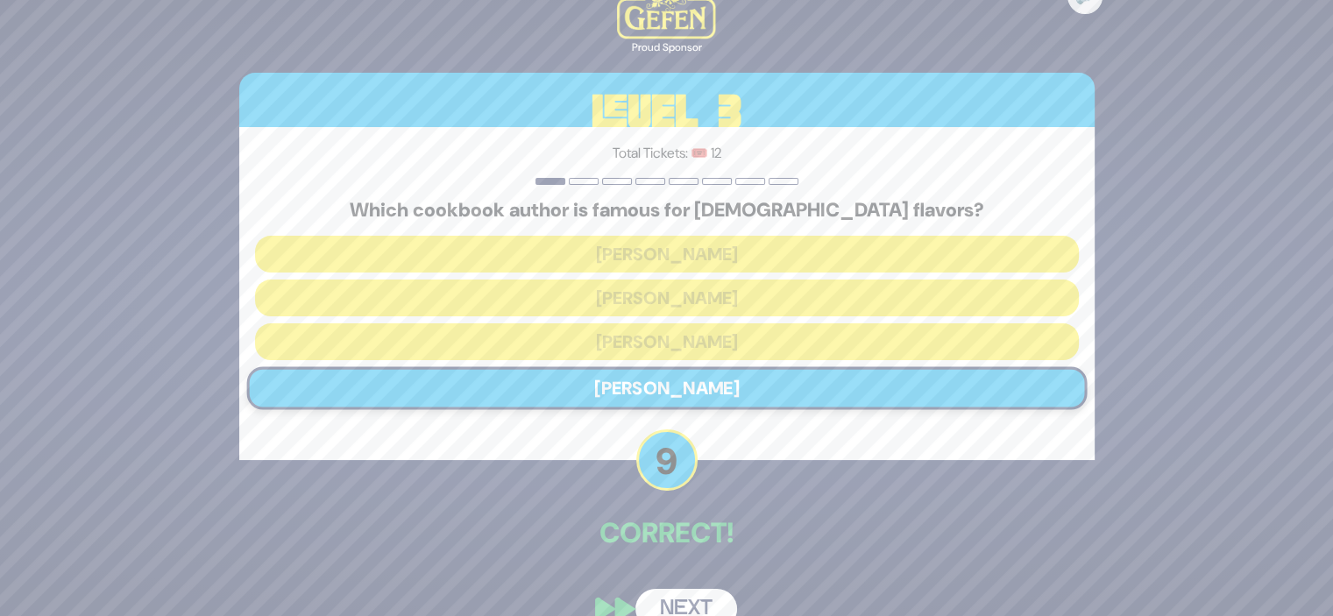
click at [673, 604] on button "Next" at bounding box center [686, 609] width 102 height 40
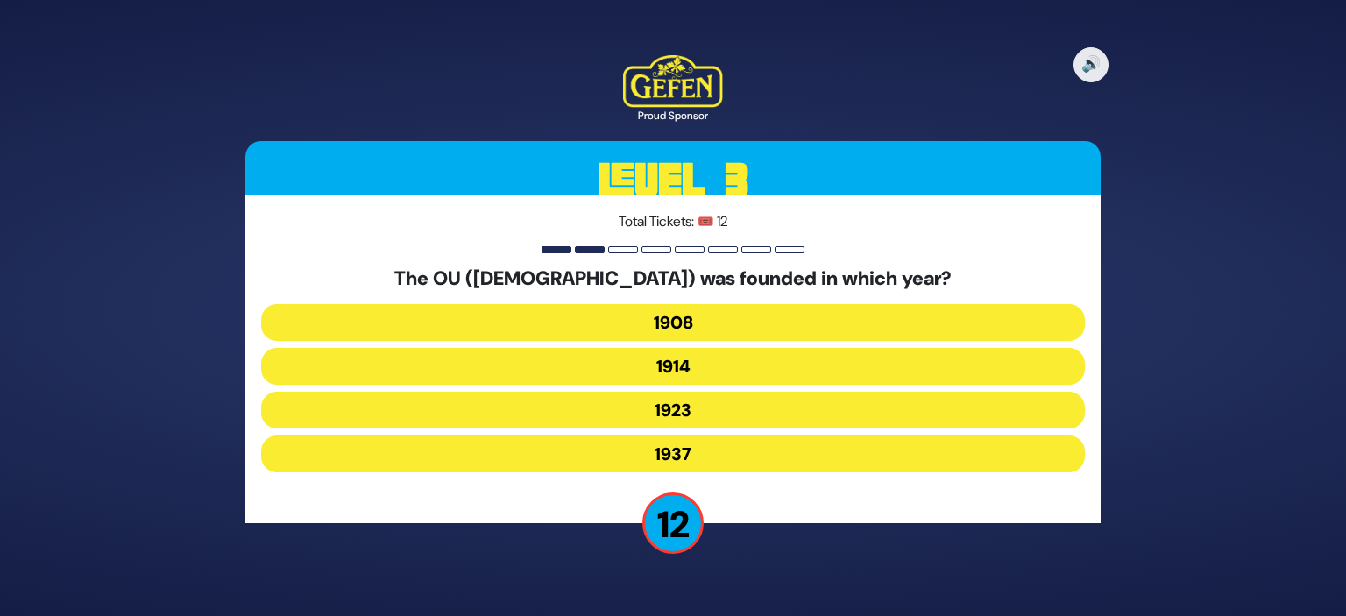
click at [698, 450] on button "1937" at bounding box center [673, 454] width 824 height 37
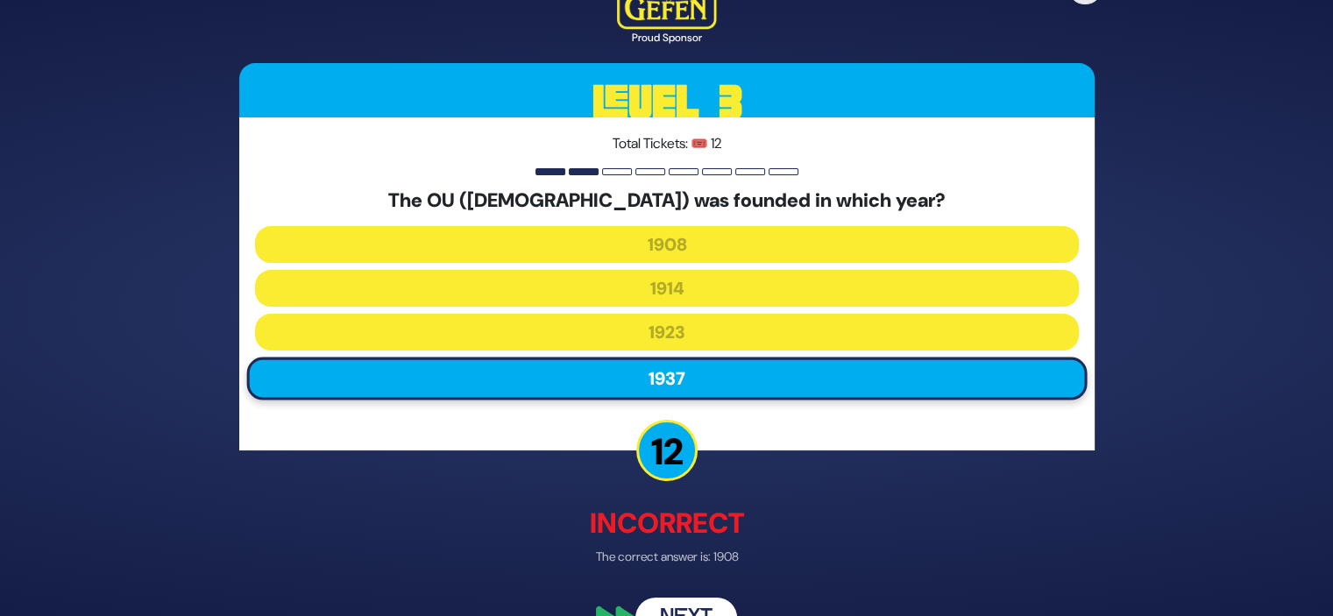
click at [677, 603] on button "Next" at bounding box center [686, 619] width 102 height 40
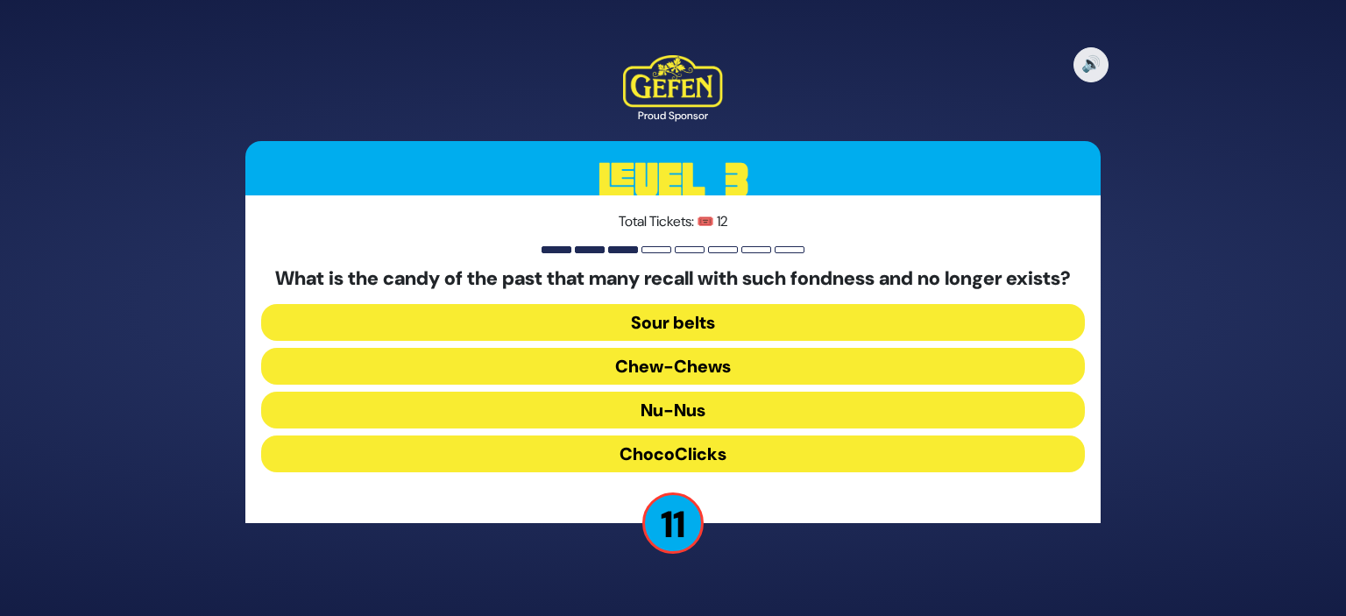
click at [719, 373] on button "Chew-Chews" at bounding box center [673, 366] width 824 height 37
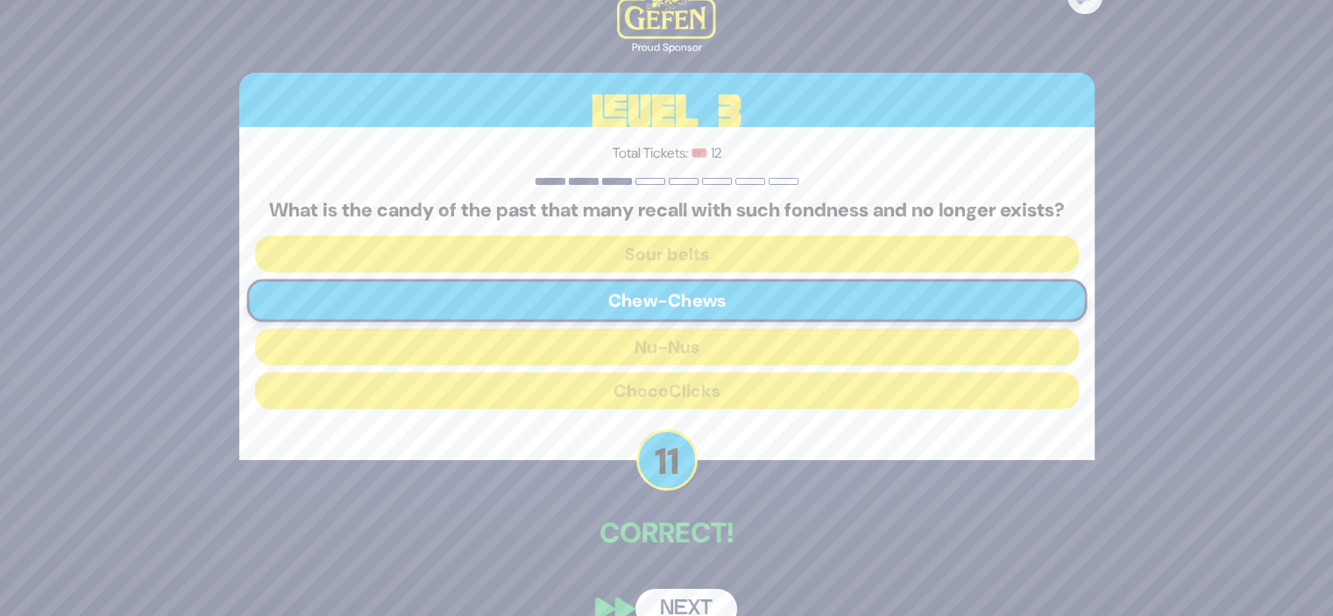
click at [669, 606] on button "Next" at bounding box center [686, 609] width 102 height 40
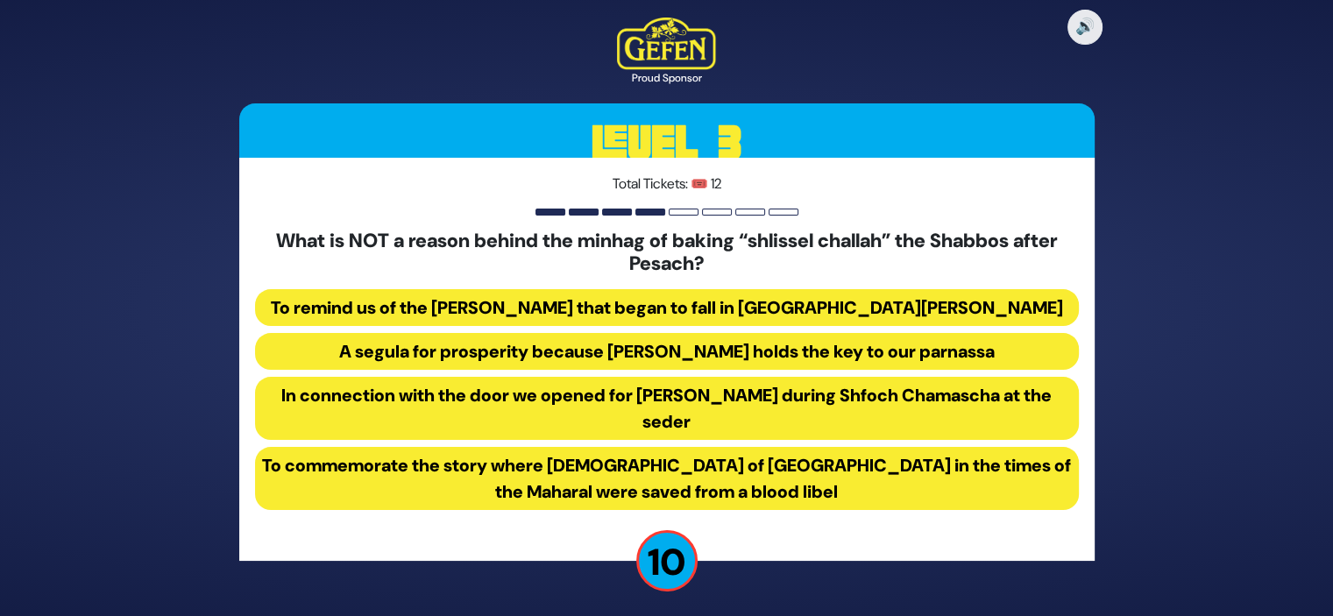
click at [776, 346] on button "A segula for prosperity because [PERSON_NAME] holds the key to our parnassa" at bounding box center [667, 351] width 824 height 37
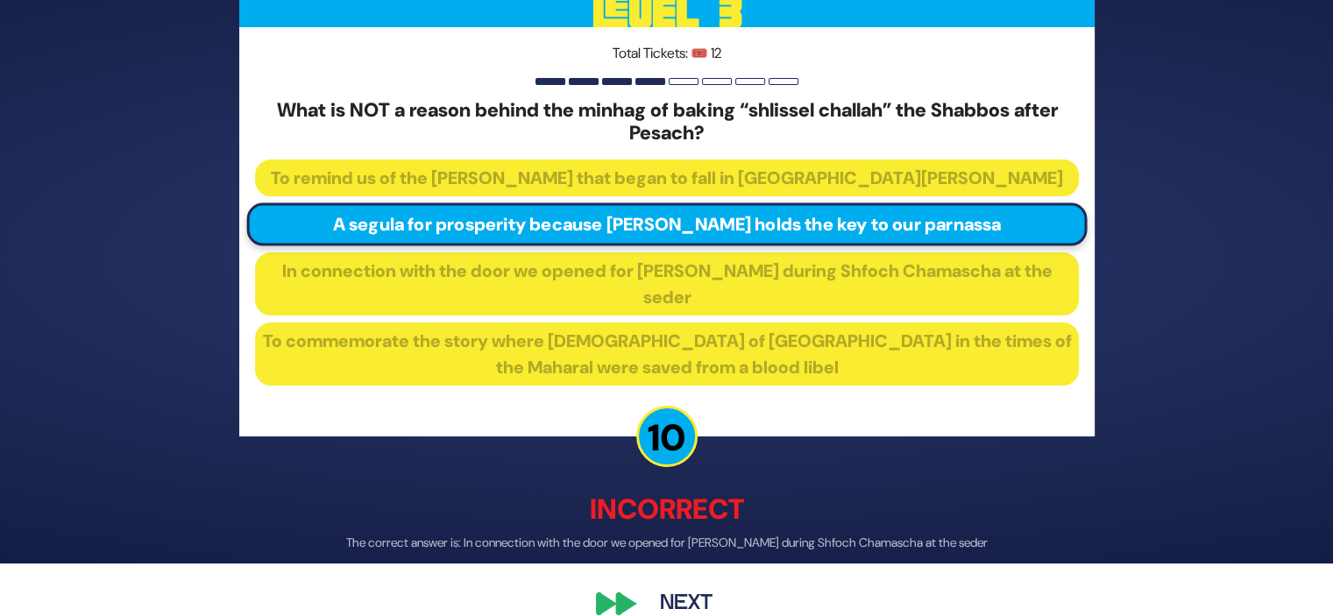
scroll to position [81, 0]
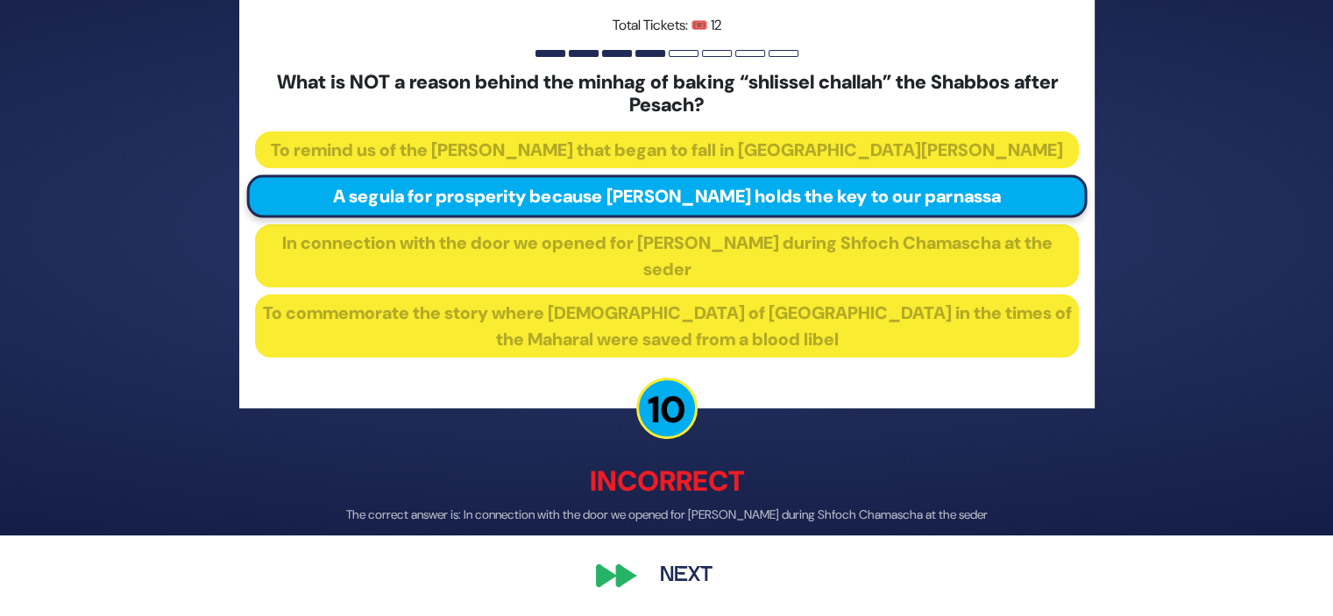
click at [606, 578] on div "🔊 Proud Sponsor Level 3 Total Tickets: 🎟️ 12 What is NOT a reason behind the mi…" at bounding box center [666, 227] width 897 height 779
click at [663, 578] on button "Next" at bounding box center [686, 576] width 102 height 40
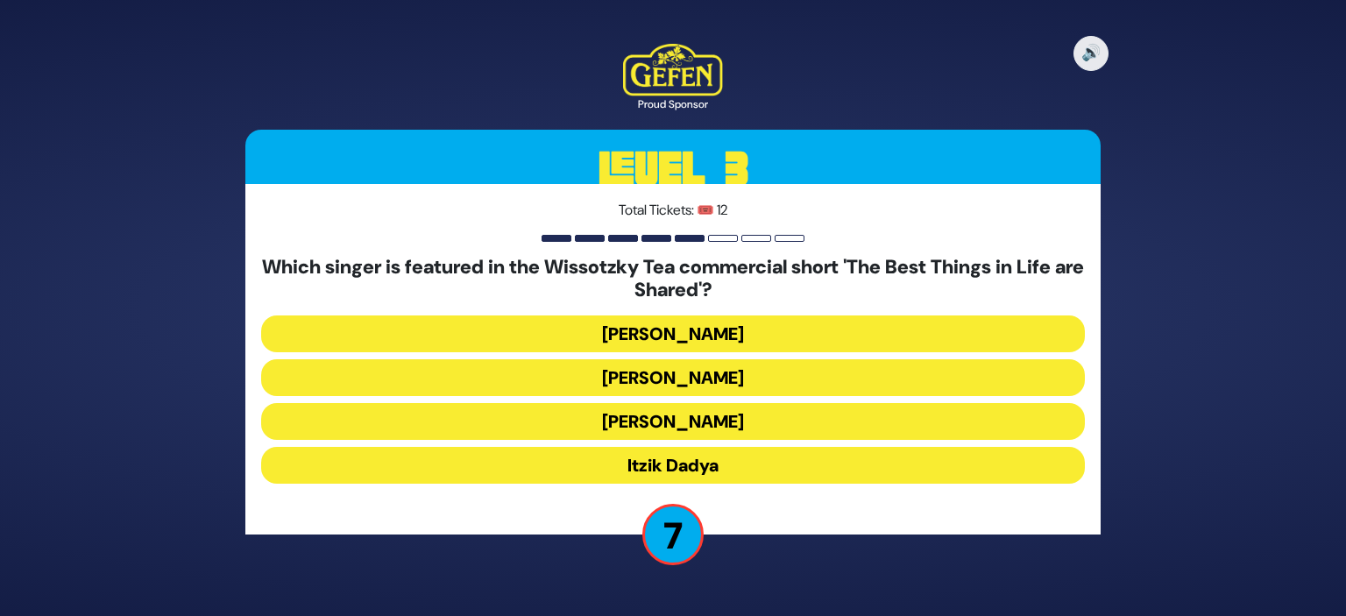
click at [733, 381] on button "[PERSON_NAME]" at bounding box center [673, 377] width 824 height 37
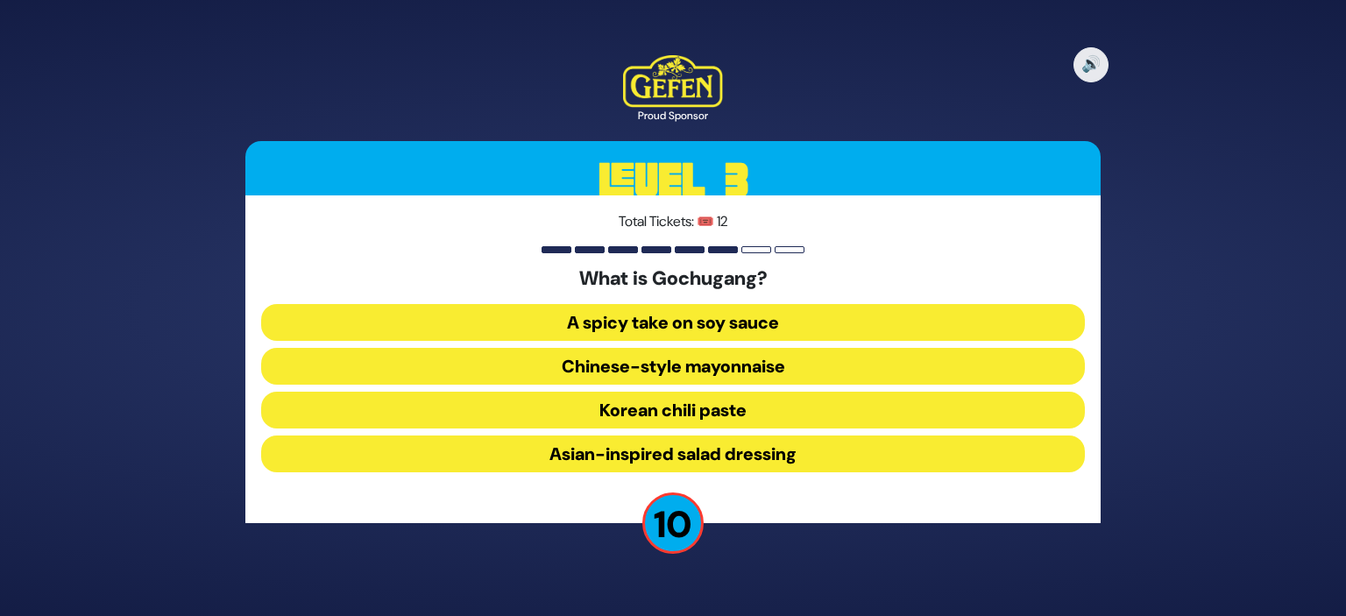
click at [730, 408] on button "Korean chili paste" at bounding box center [673, 410] width 824 height 37
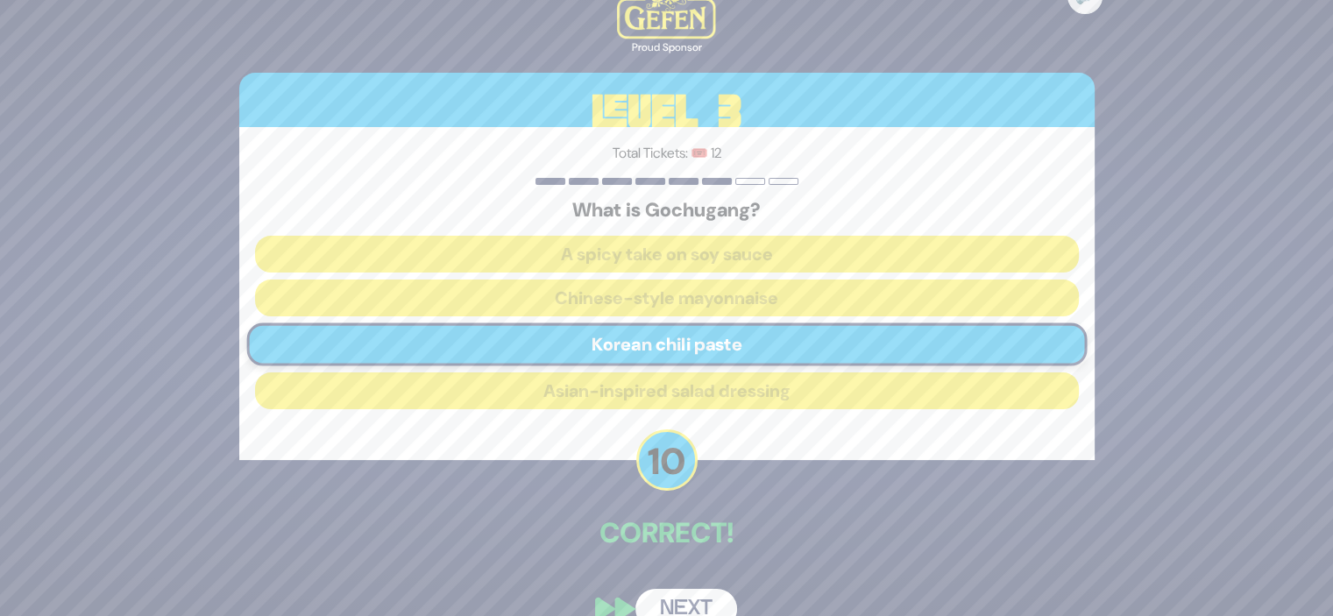
click at [668, 599] on button "Next" at bounding box center [686, 609] width 102 height 40
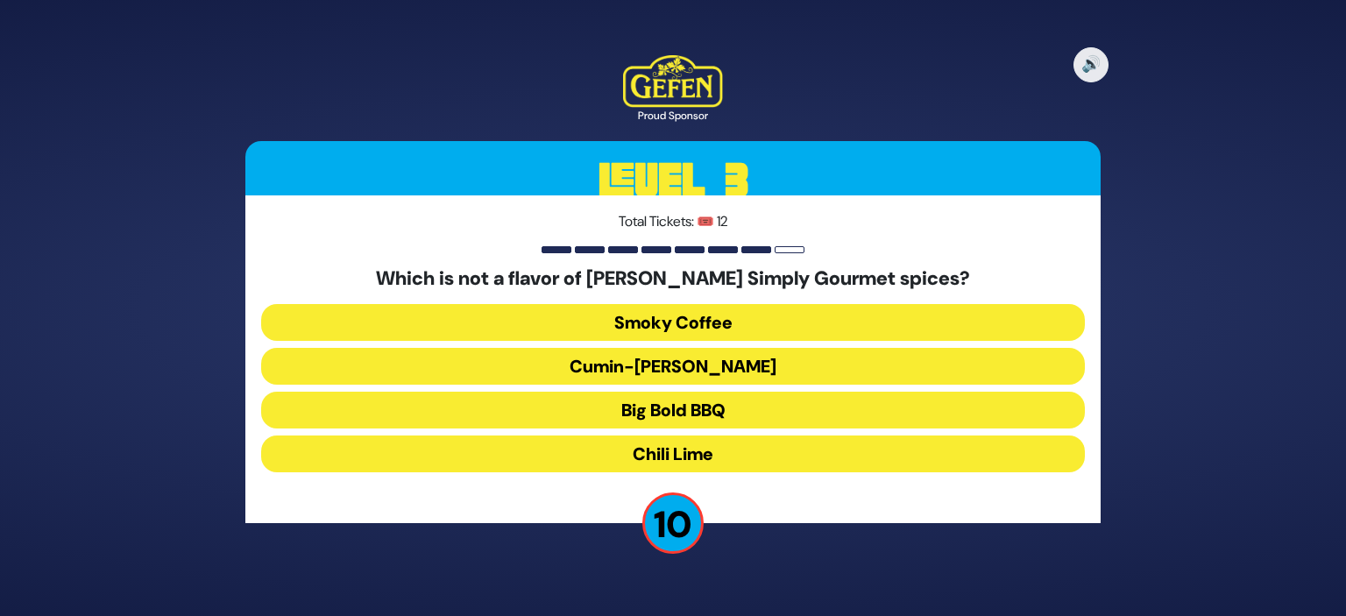
click at [686, 369] on button "Cumin-[PERSON_NAME]" at bounding box center [673, 366] width 824 height 37
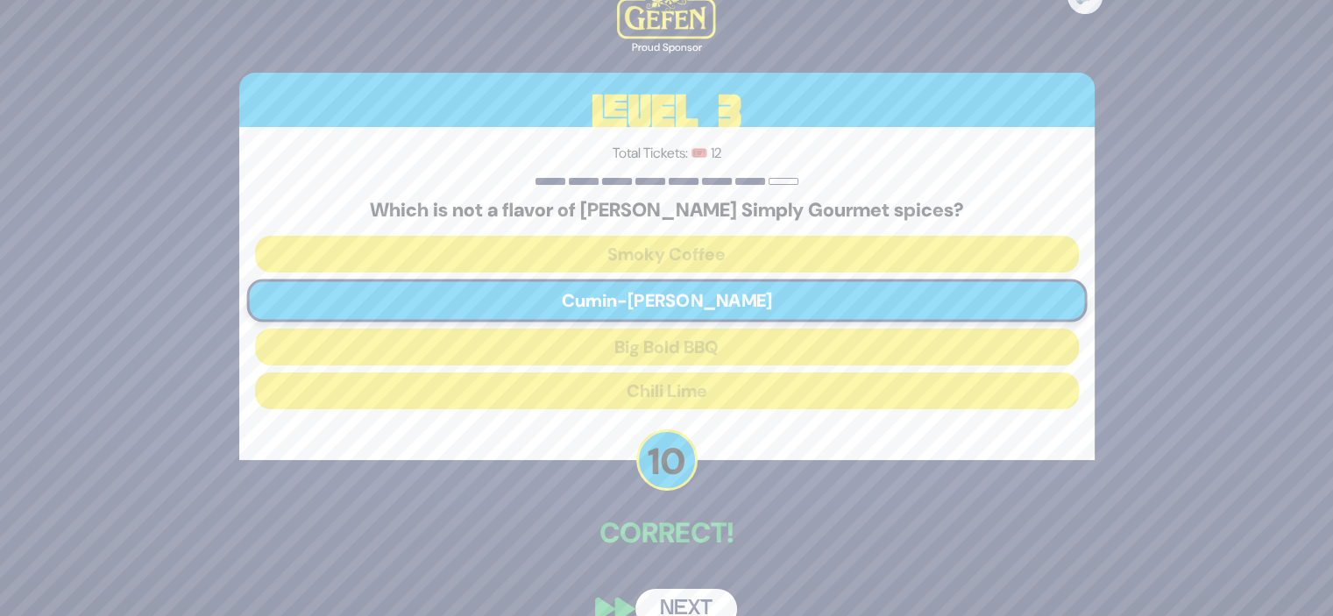
click at [669, 599] on button "Next" at bounding box center [686, 609] width 102 height 40
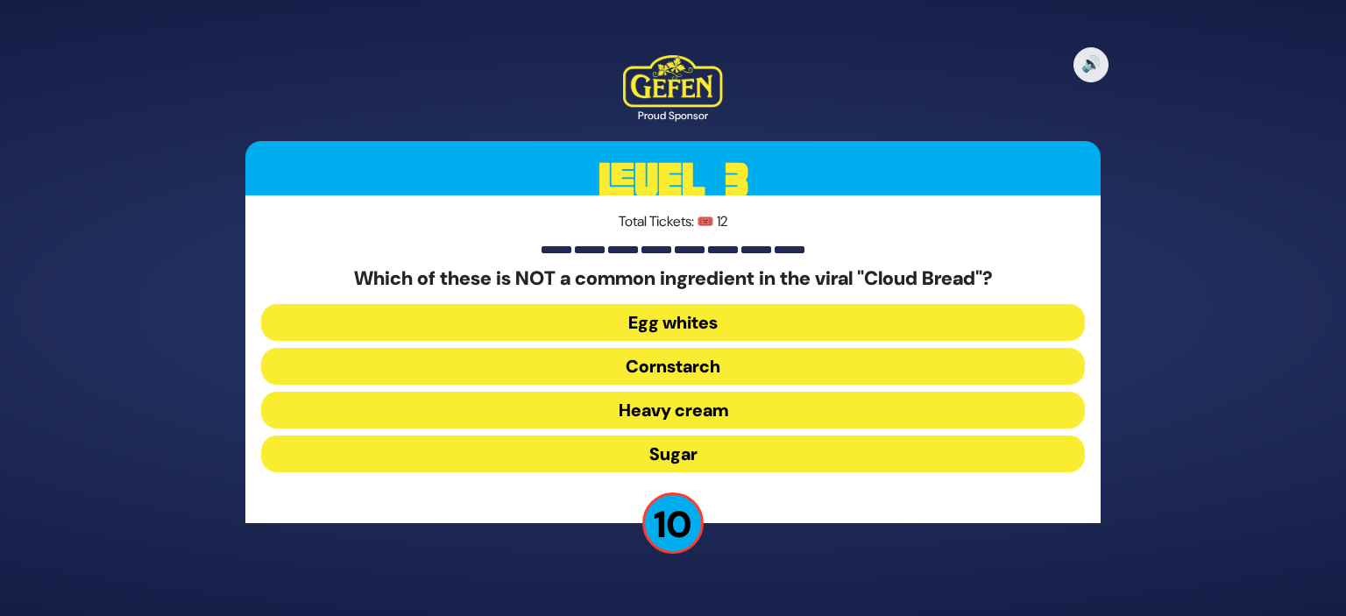
click at [729, 402] on button "Heavy cream" at bounding box center [673, 410] width 824 height 37
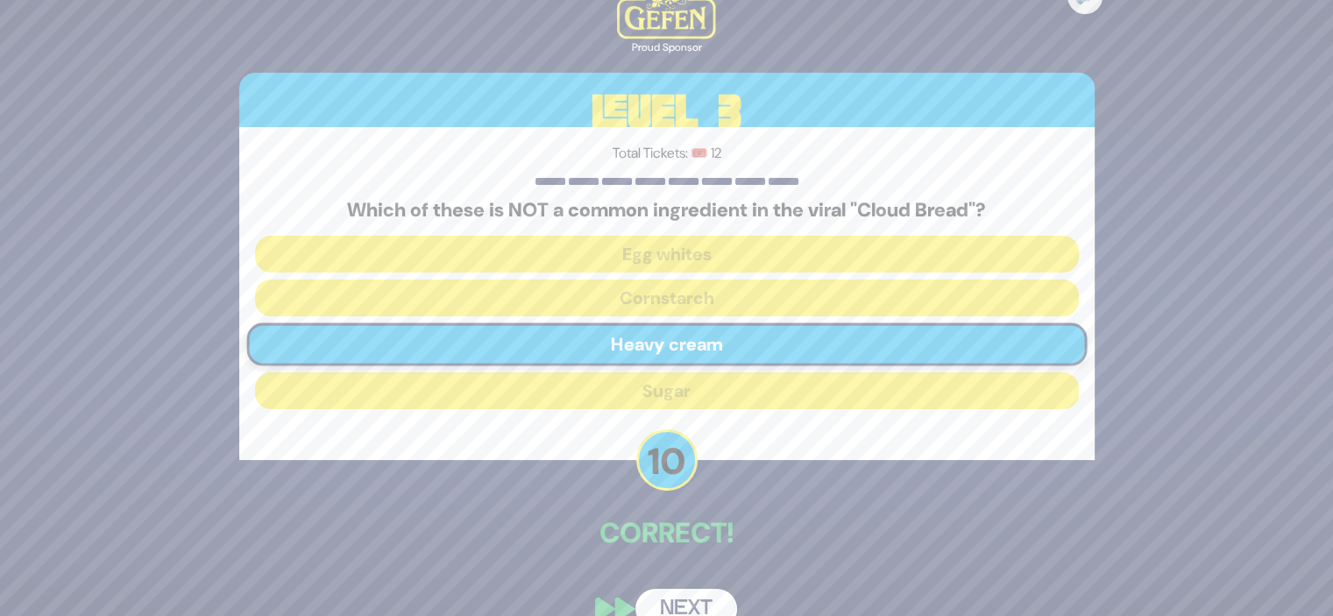
click at [686, 602] on button "Next" at bounding box center [686, 609] width 102 height 40
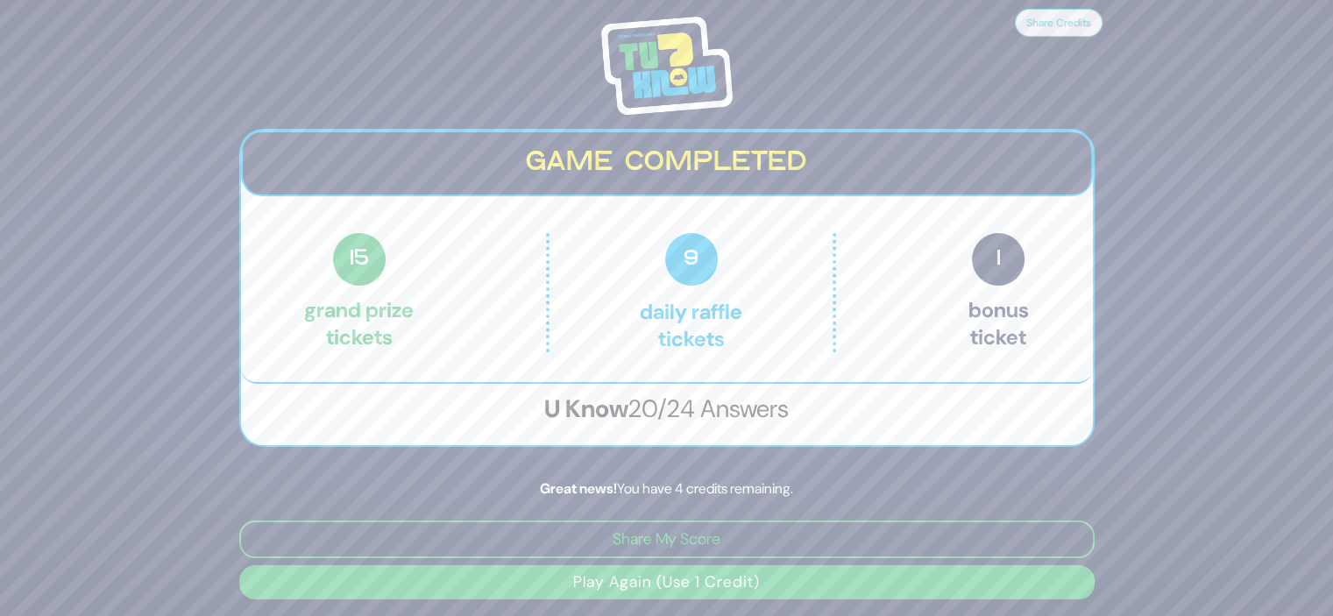
scroll to position [3, 0]
